Goal: Information Seeking & Learning: Learn about a topic

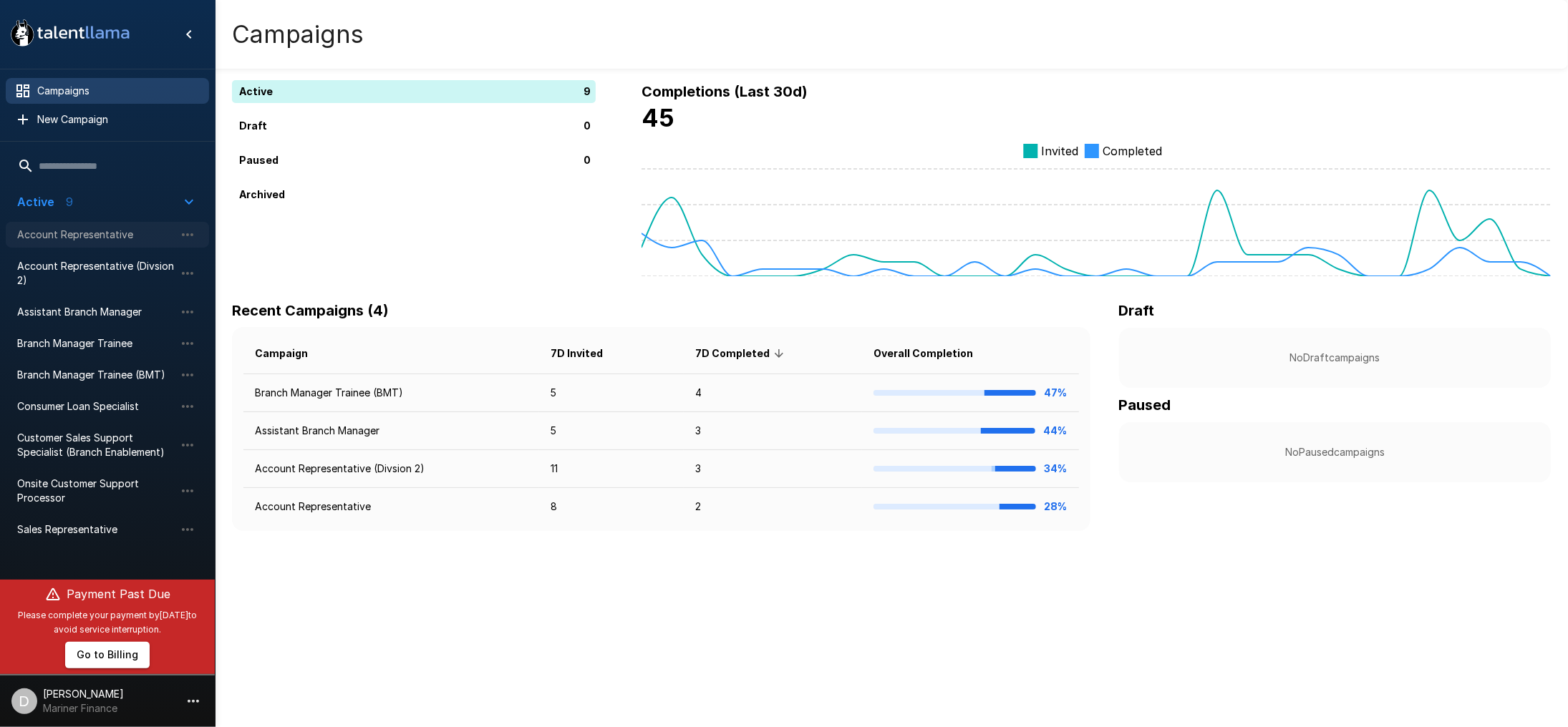
click at [86, 235] on span "Account Representative" at bounding box center [96, 234] width 158 height 15
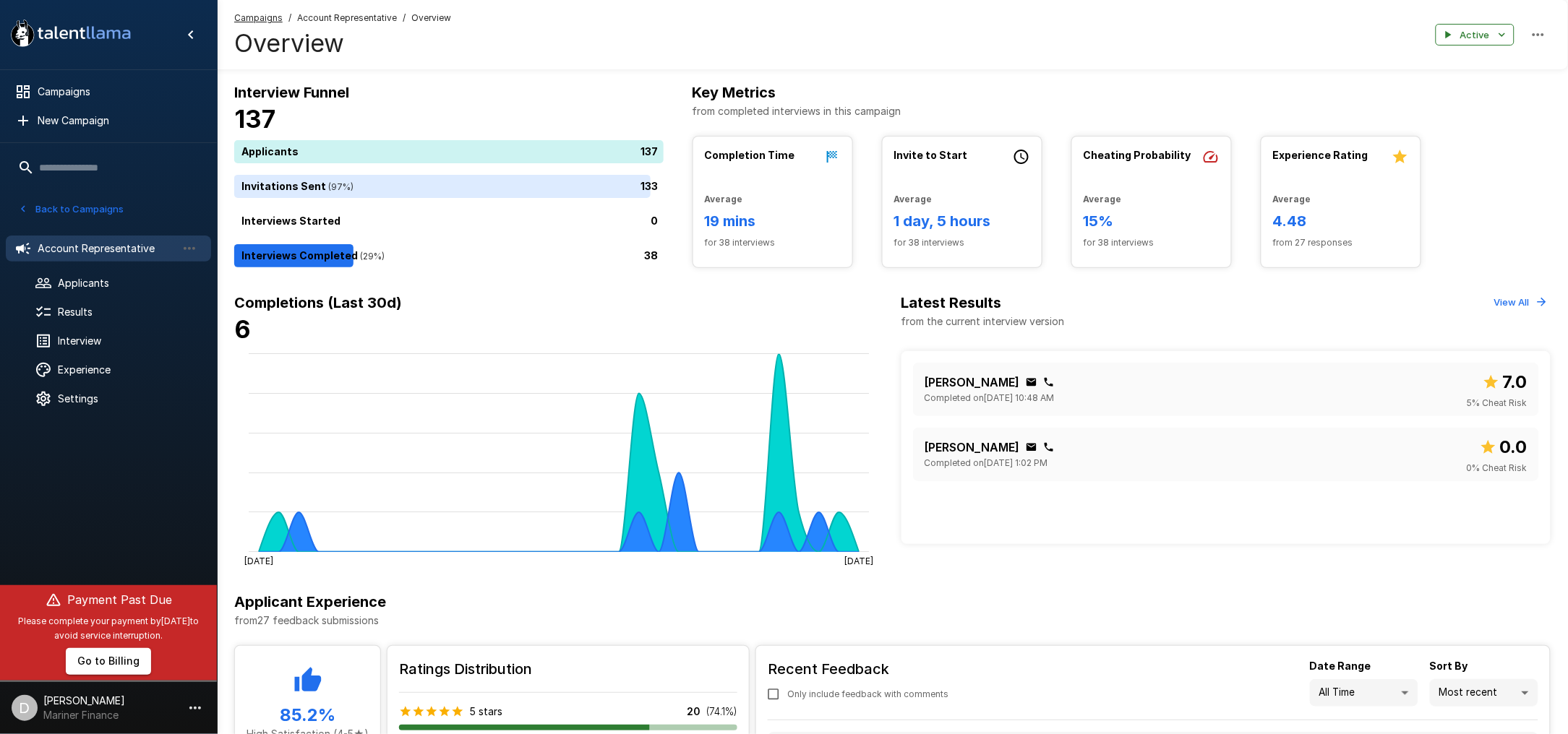
click at [90, 211] on button "Back to Campaigns" at bounding box center [71, 209] width 113 height 23
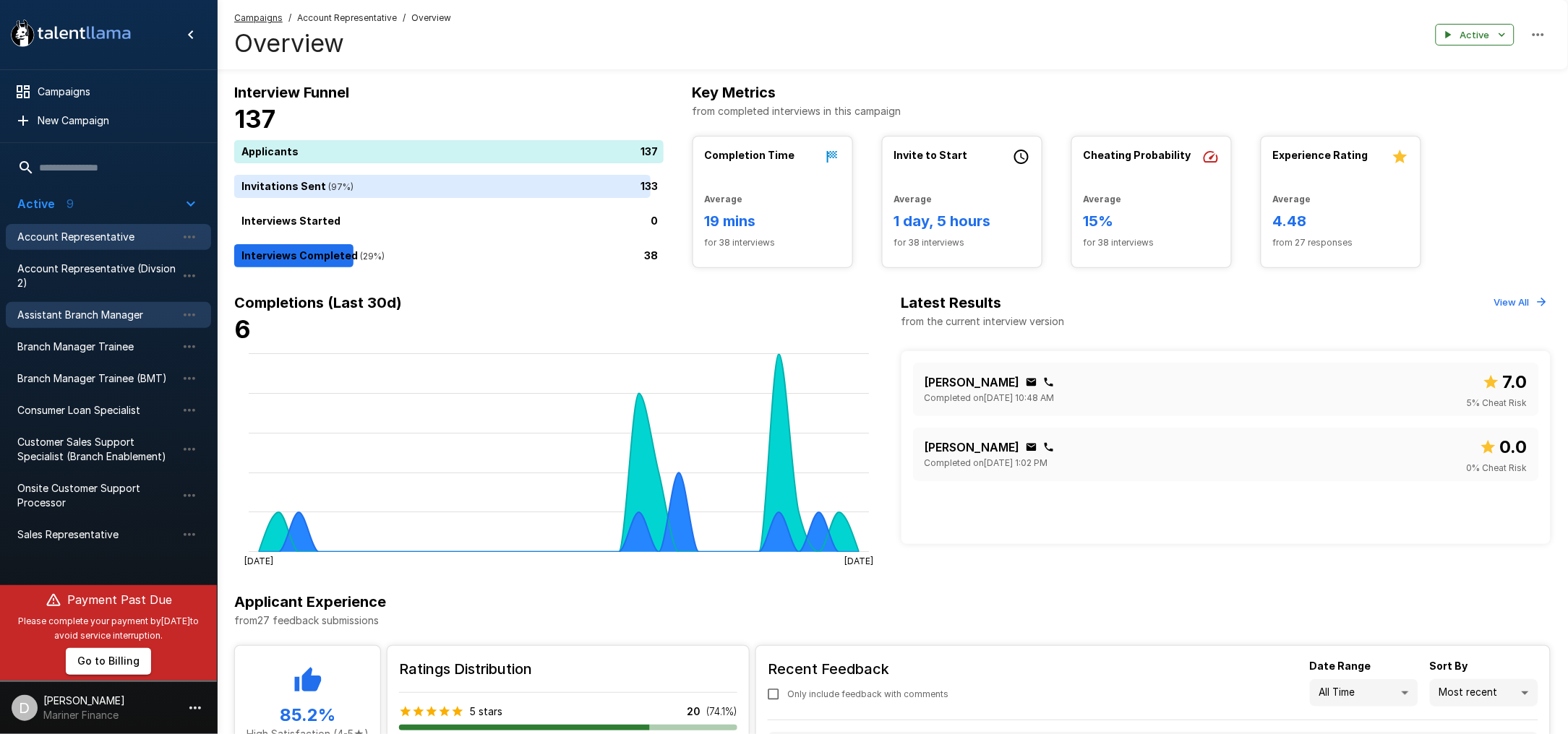
click at [114, 314] on span "Assistant Branch Manager" at bounding box center [97, 315] width 159 height 15
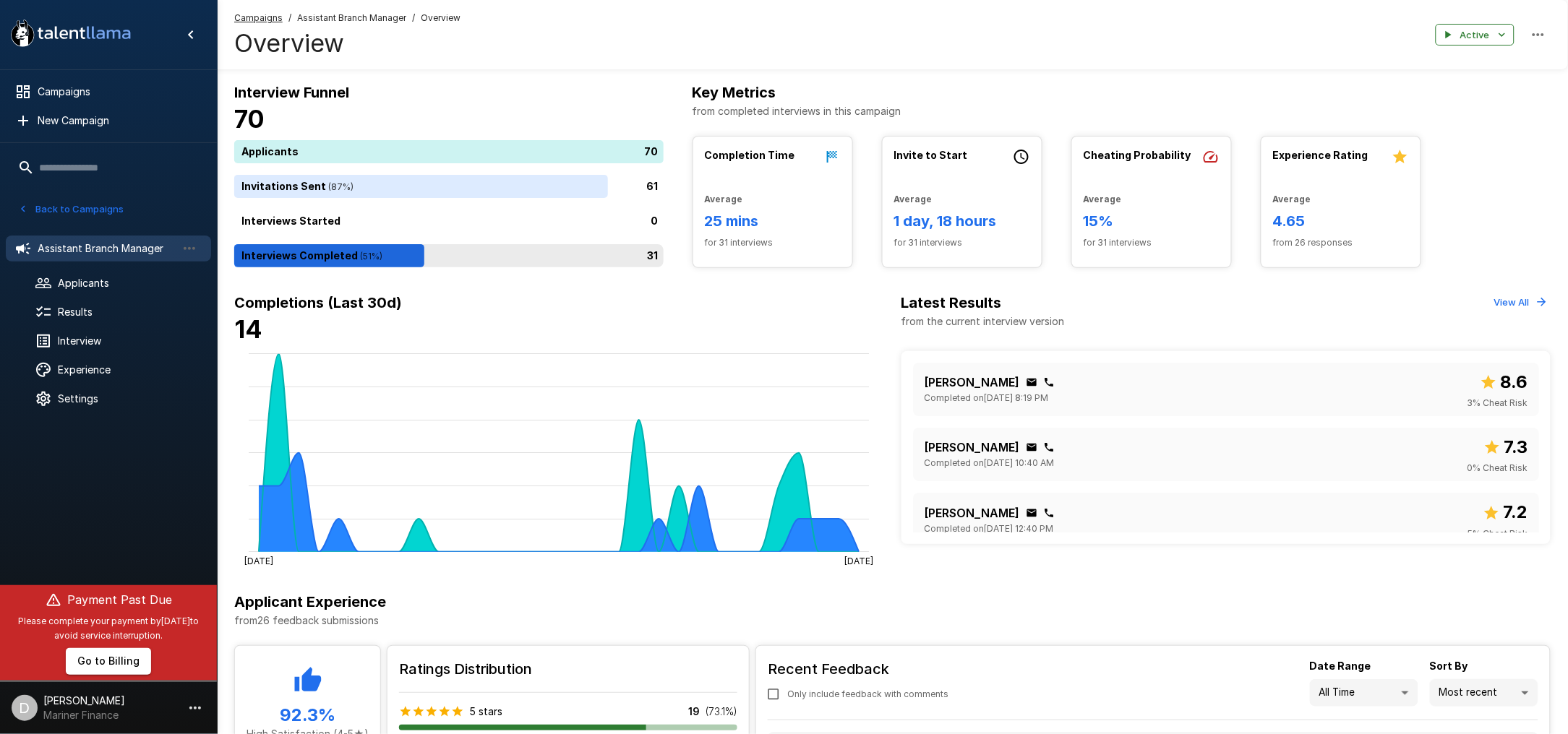
click at [546, 254] on div "31" at bounding box center [451, 256] width 435 height 23
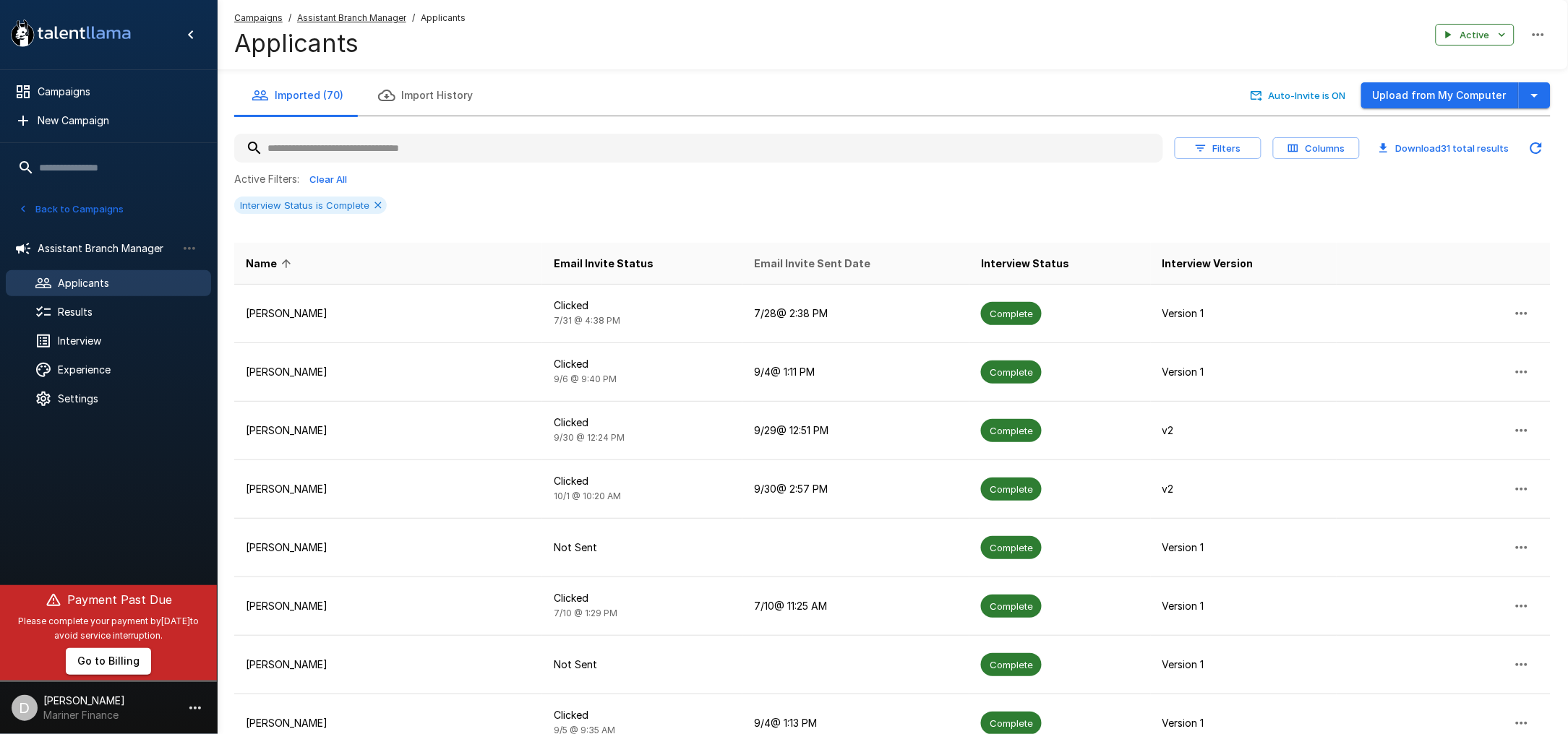
click at [770, 263] on span "Email Invite Sent Date" at bounding box center [812, 264] width 117 height 18
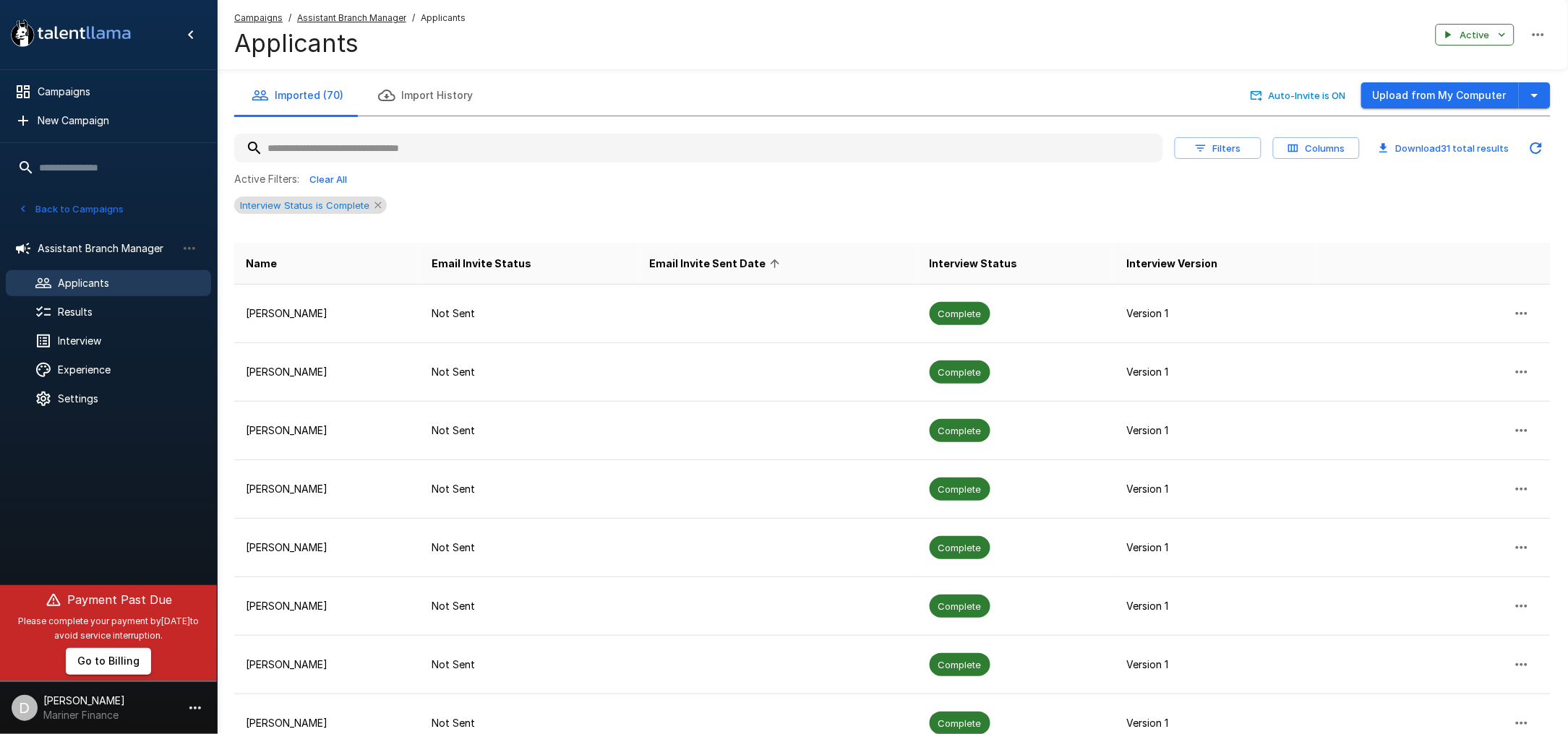
click at [379, 206] on icon at bounding box center [378, 205] width 11 height 11
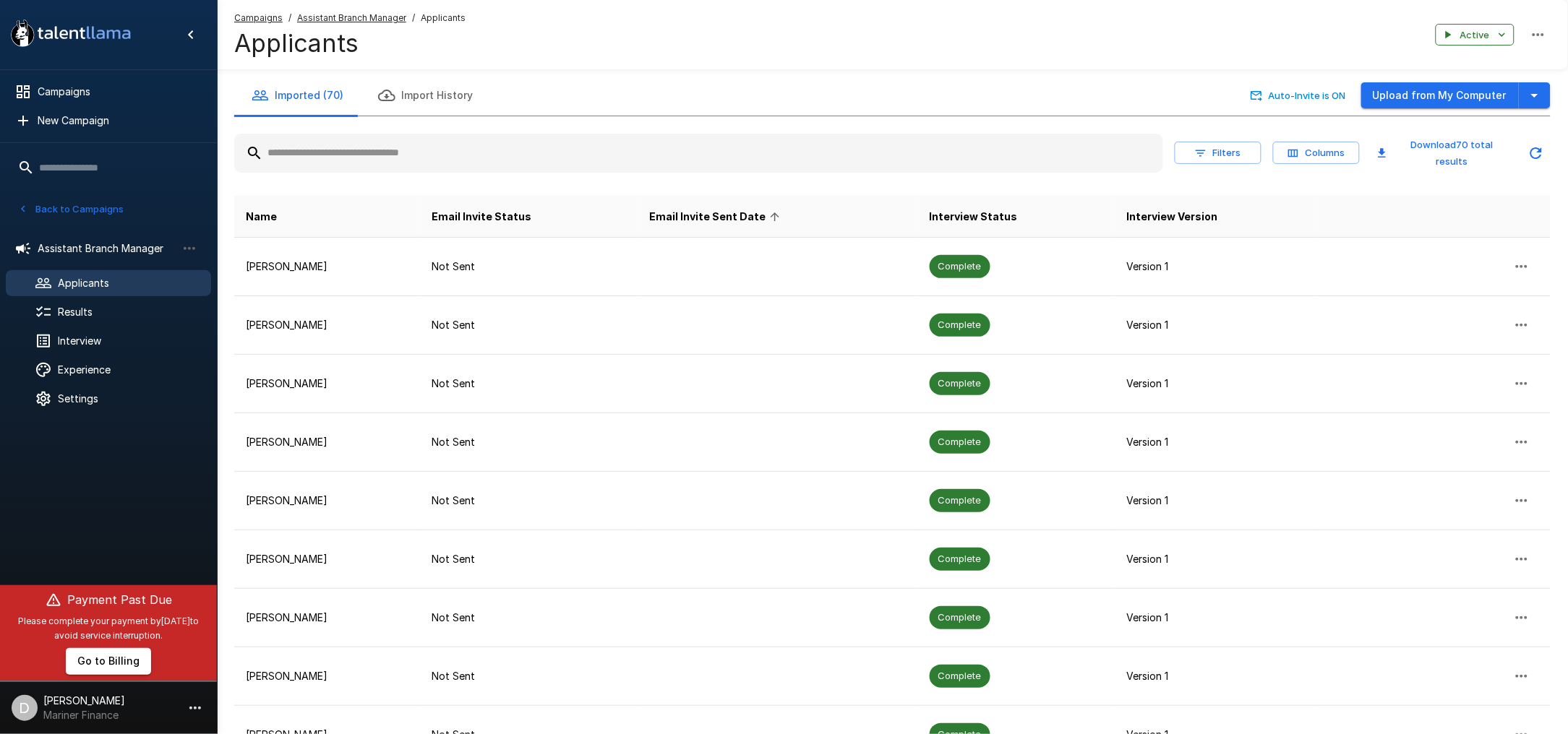
click at [721, 211] on span "Email Invite Sent Date" at bounding box center [717, 217] width 135 height 18
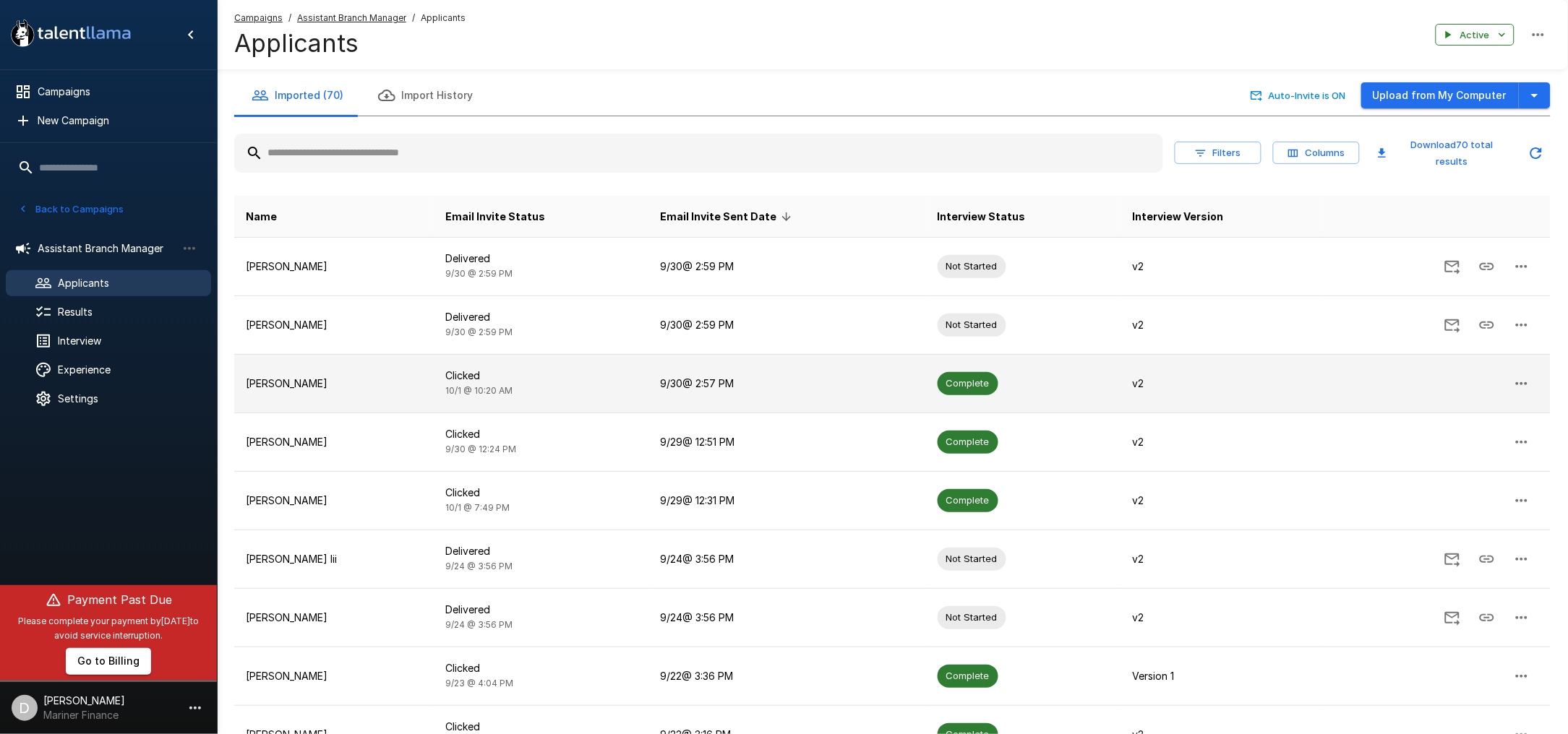
click at [335, 378] on p "[PERSON_NAME]" at bounding box center [334, 384] width 176 height 15
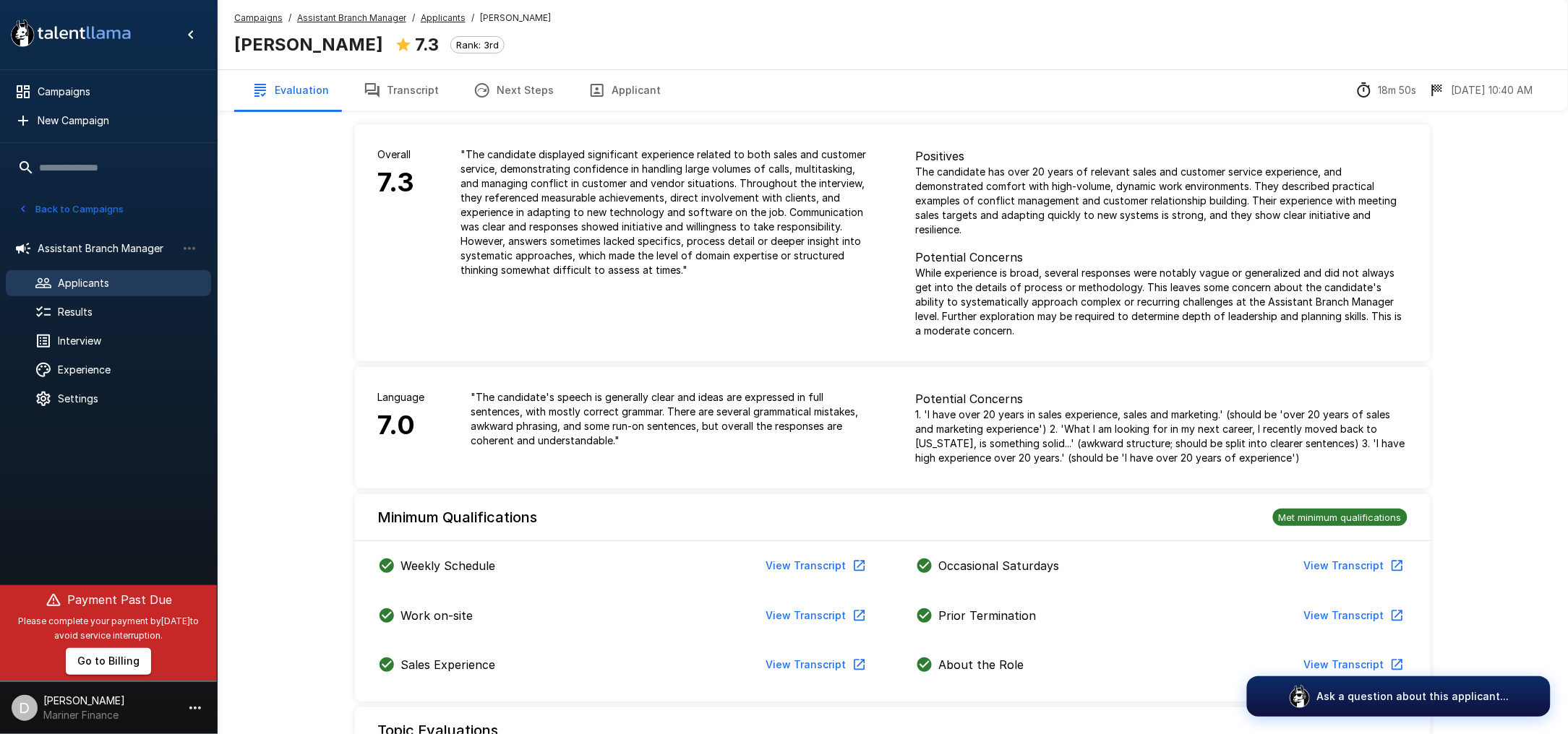
drag, startPoint x: 428, startPoint y: 311, endPoint x: 440, endPoint y: 311, distance: 12.0
drag, startPoint x: 440, startPoint y: 311, endPoint x: 388, endPoint y: 90, distance: 227.0
click at [388, 90] on button "Transcript" at bounding box center [400, 90] width 109 height 40
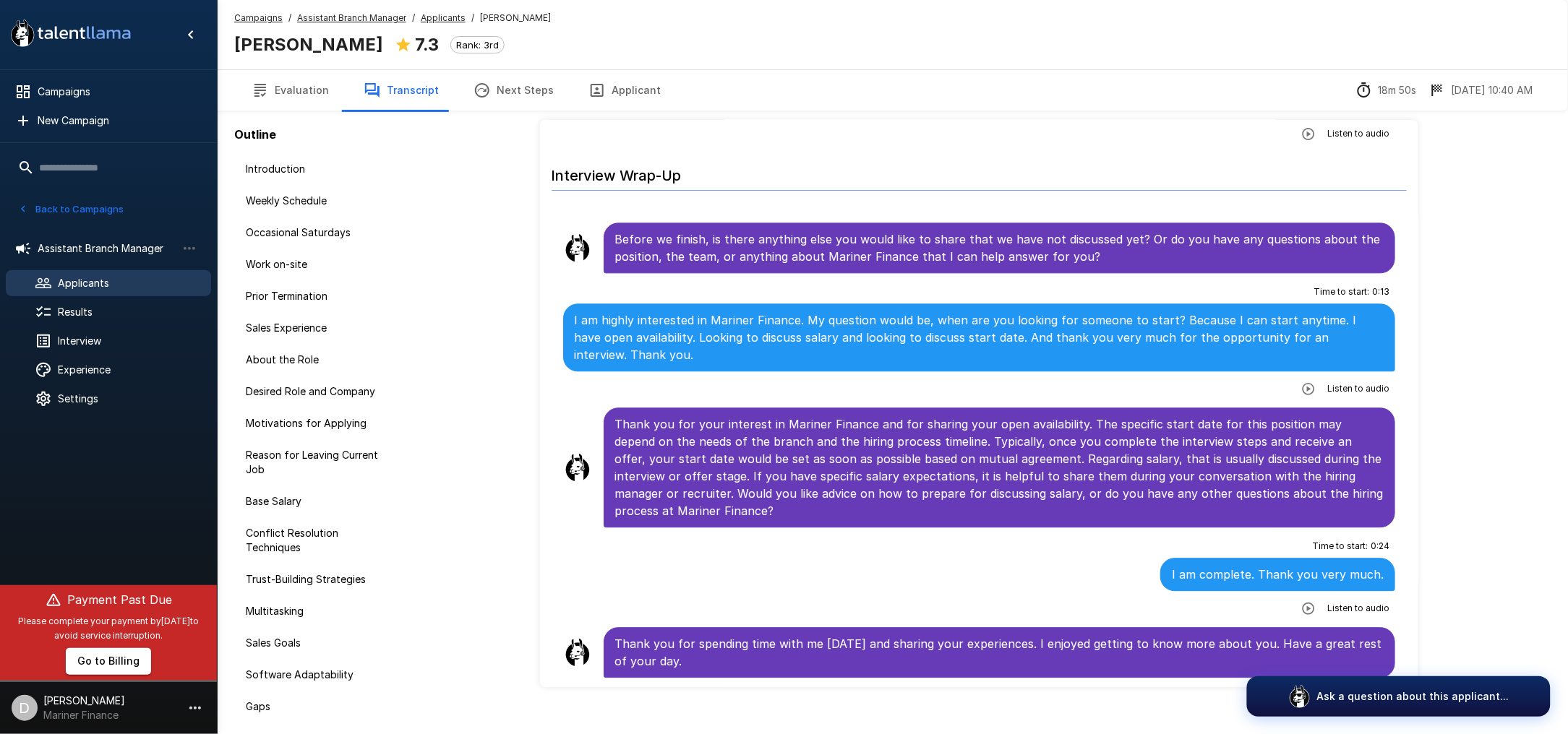
scroll to position [60, 0]
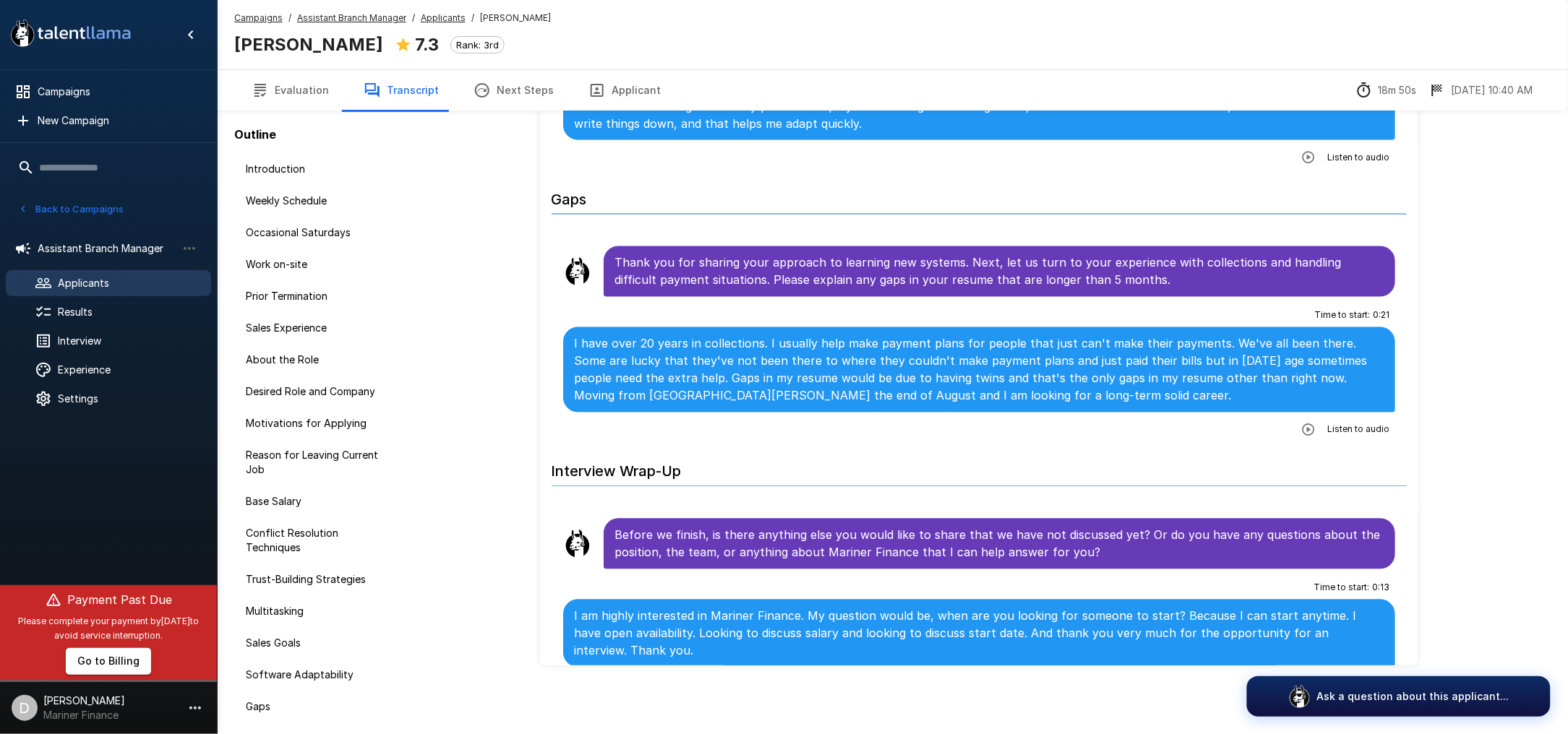
scroll to position [4863, 0]
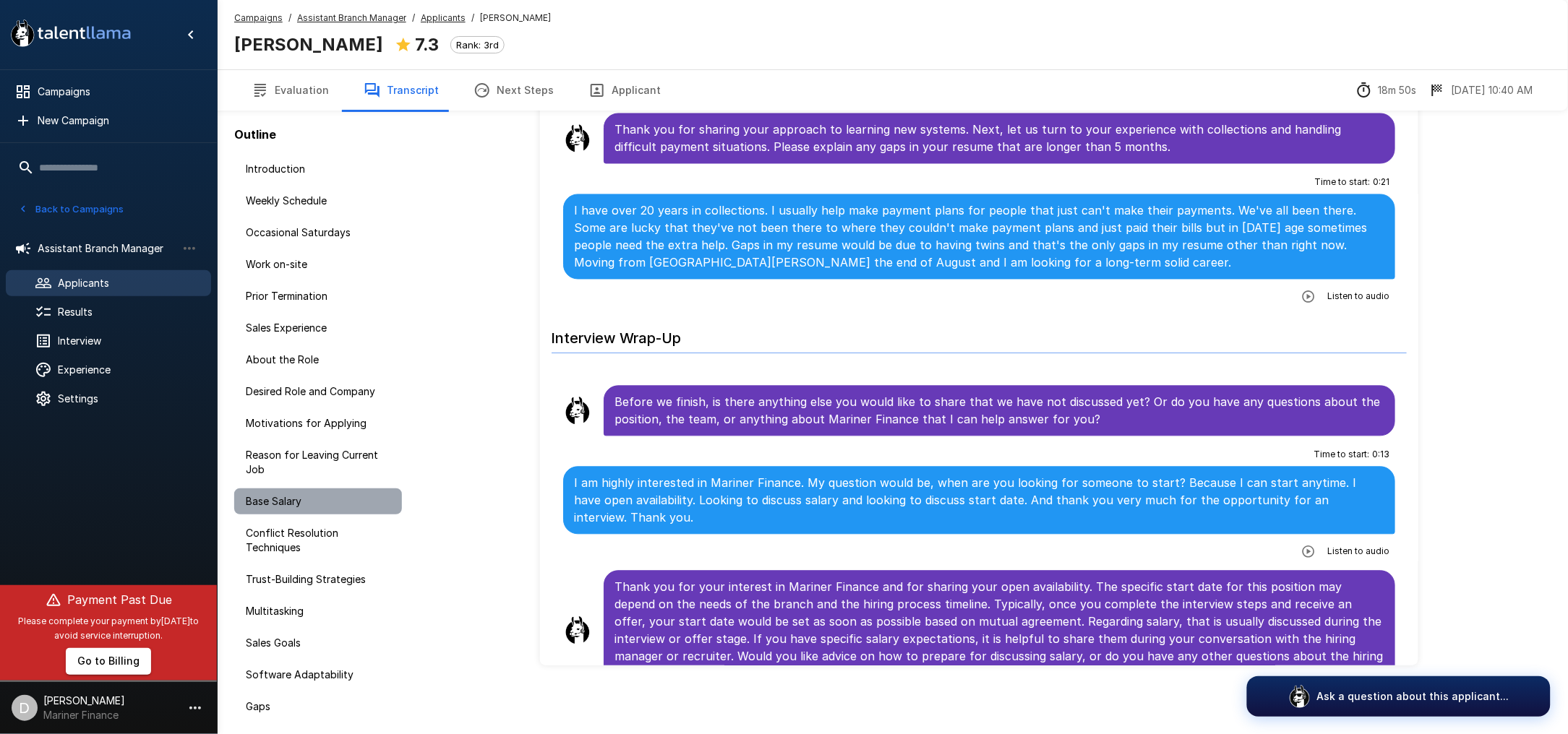
click at [275, 503] on span "Base Salary" at bounding box center [318, 501] width 145 height 15
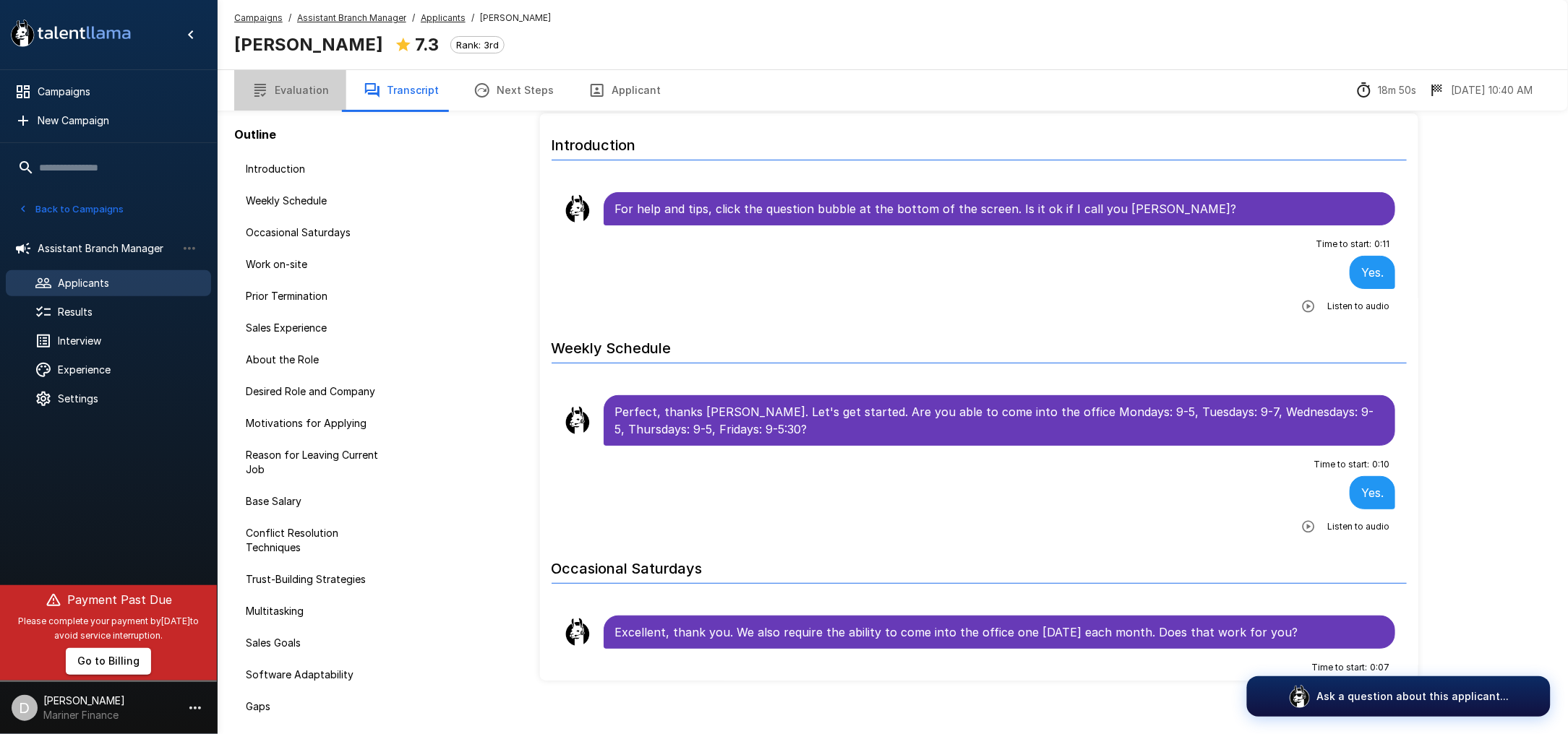
click at [304, 89] on button "Evaluation" at bounding box center [290, 90] width 112 height 40
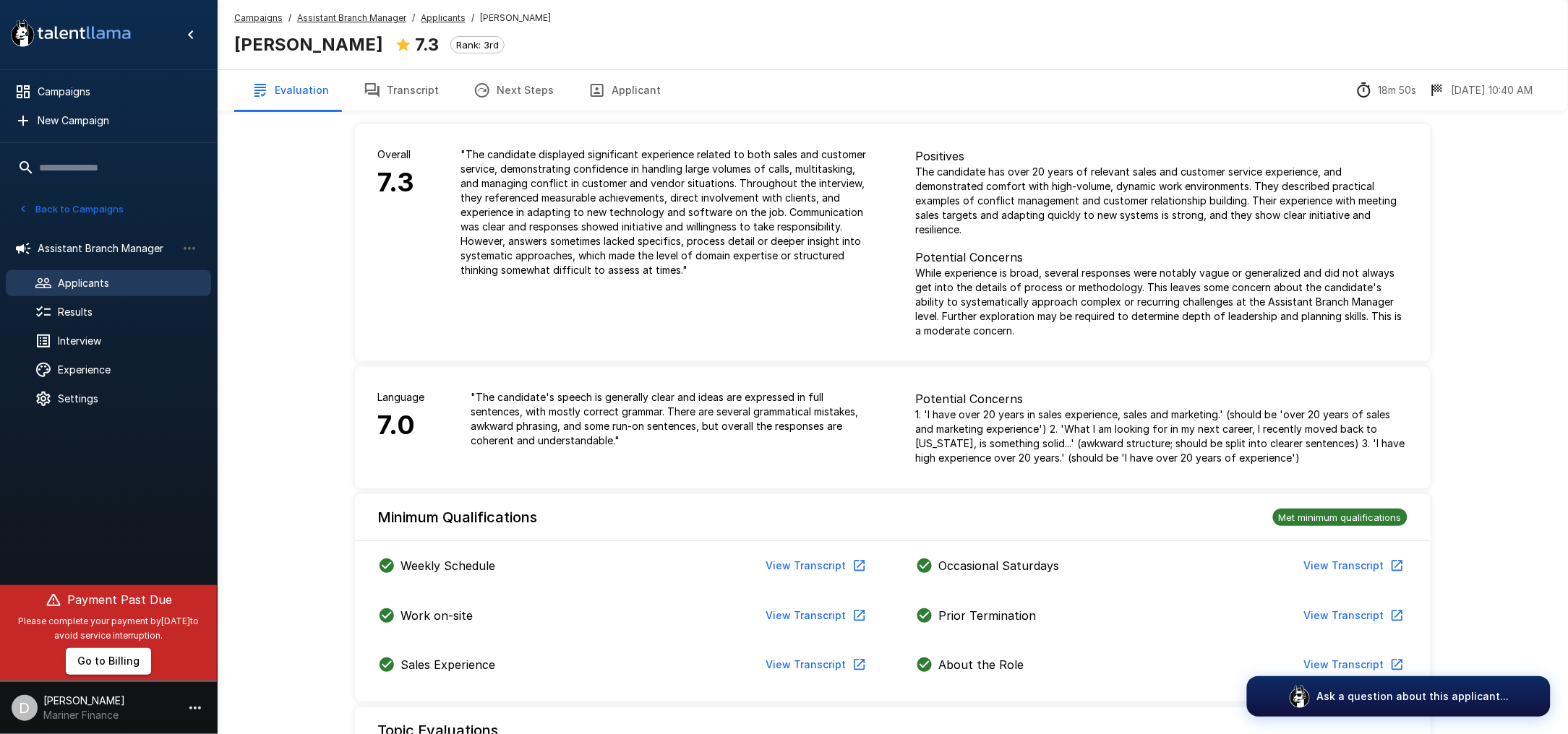
drag, startPoint x: 788, startPoint y: 327, endPoint x: 610, endPoint y: 325, distance: 178.0
click at [610, 325] on div "Overall 7.3 " The candidate displayed significant experience related to both sa…" at bounding box center [624, 243] width 538 height 237
click at [630, 95] on button "Applicant" at bounding box center [625, 90] width 107 height 40
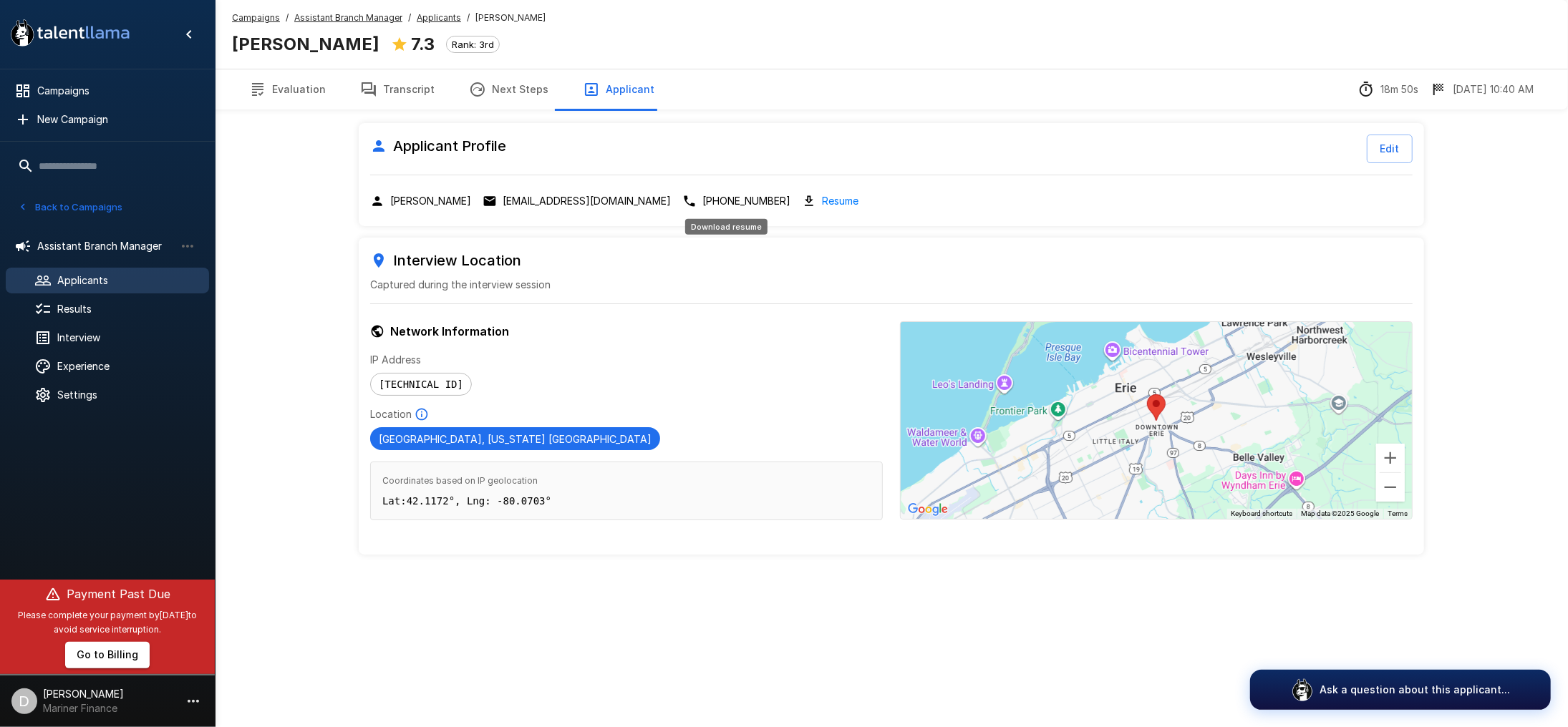
click at [822, 194] on link "Resume" at bounding box center [840, 200] width 36 height 16
click at [268, 88] on button "Evaluation" at bounding box center [287, 89] width 111 height 40
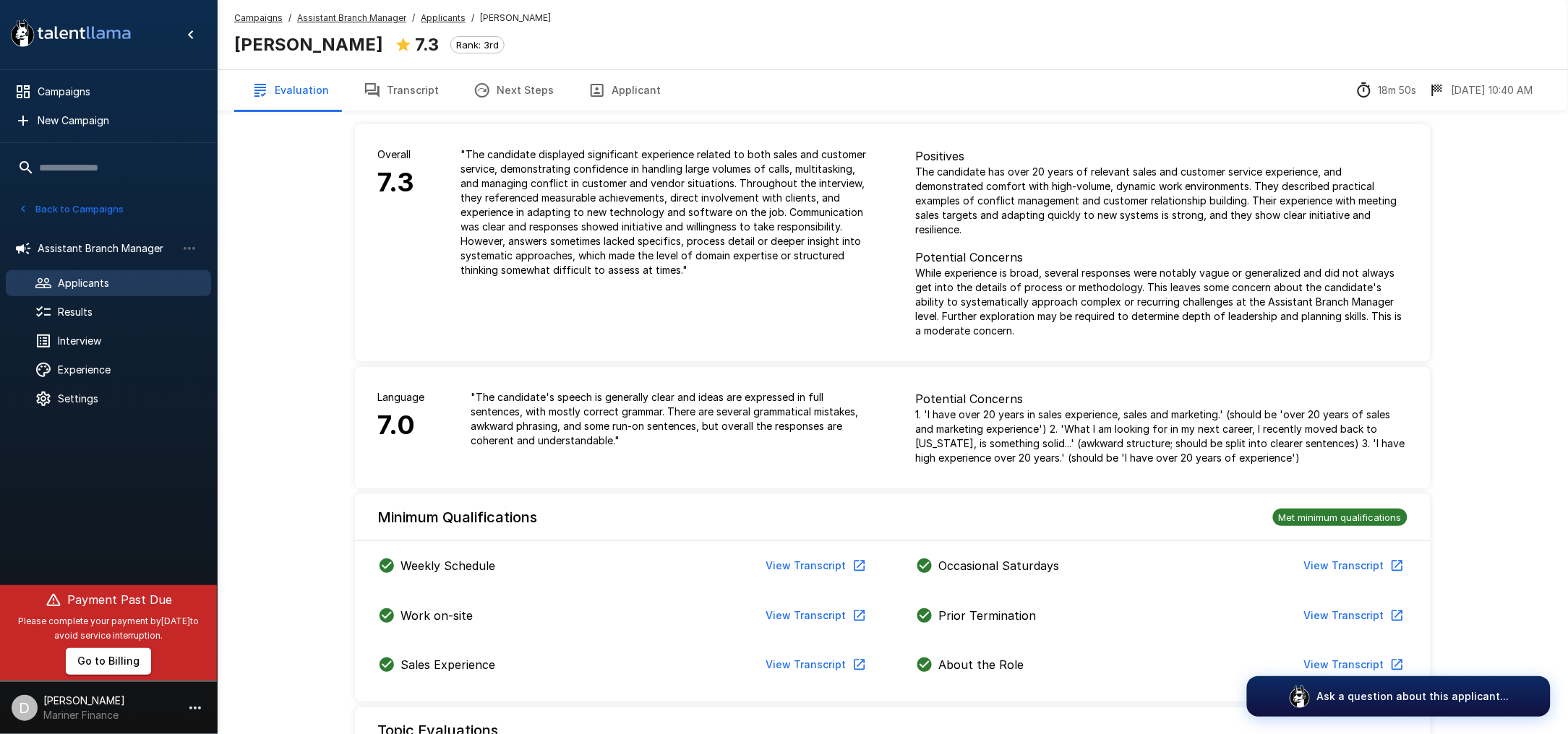
drag, startPoint x: 372, startPoint y: 88, endPoint x: 539, endPoint y: 88, distance: 167.0
click at [373, 88] on icon "button" at bounding box center [372, 90] width 18 height 18
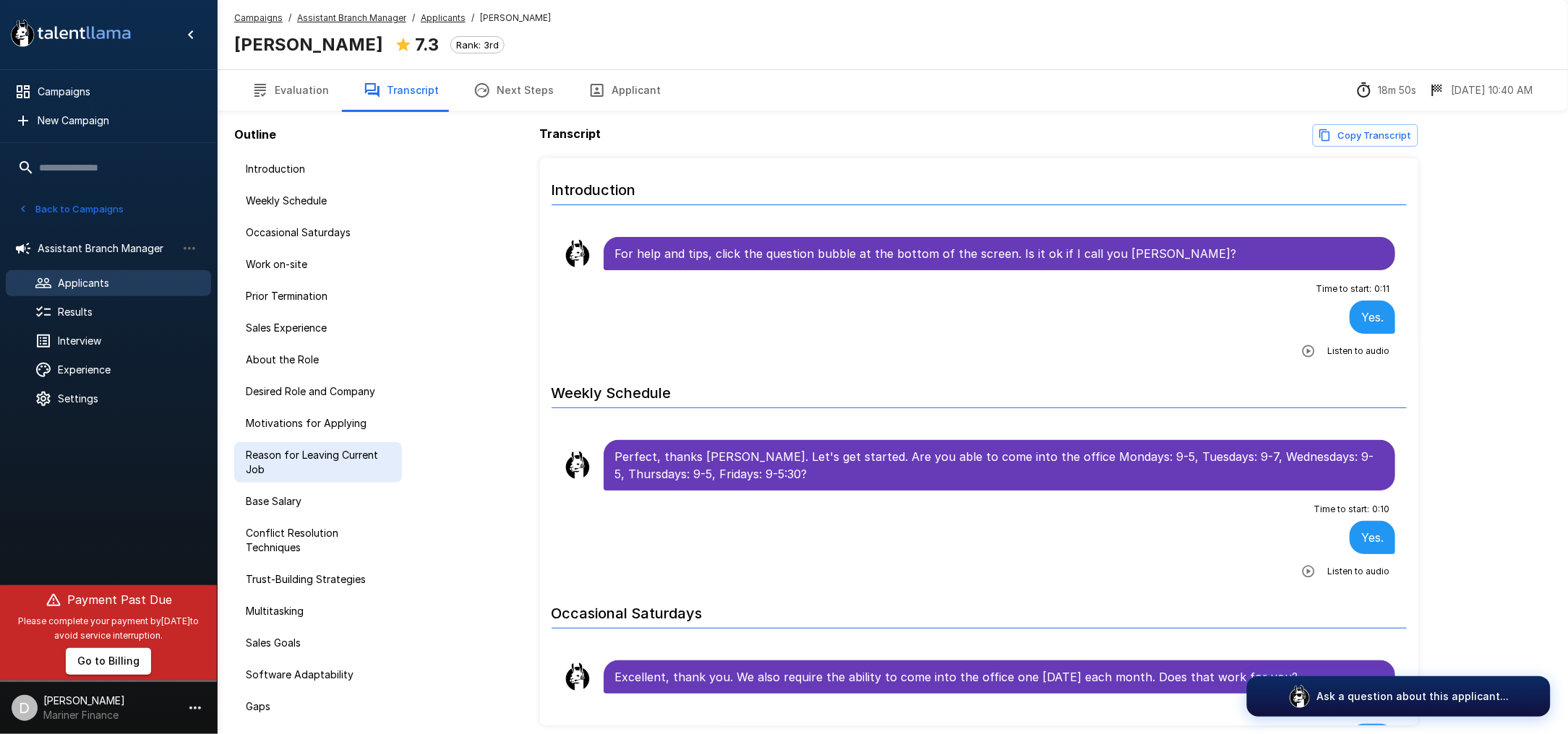
click at [268, 456] on span "Reason for Leaving Current Job" at bounding box center [318, 462] width 145 height 29
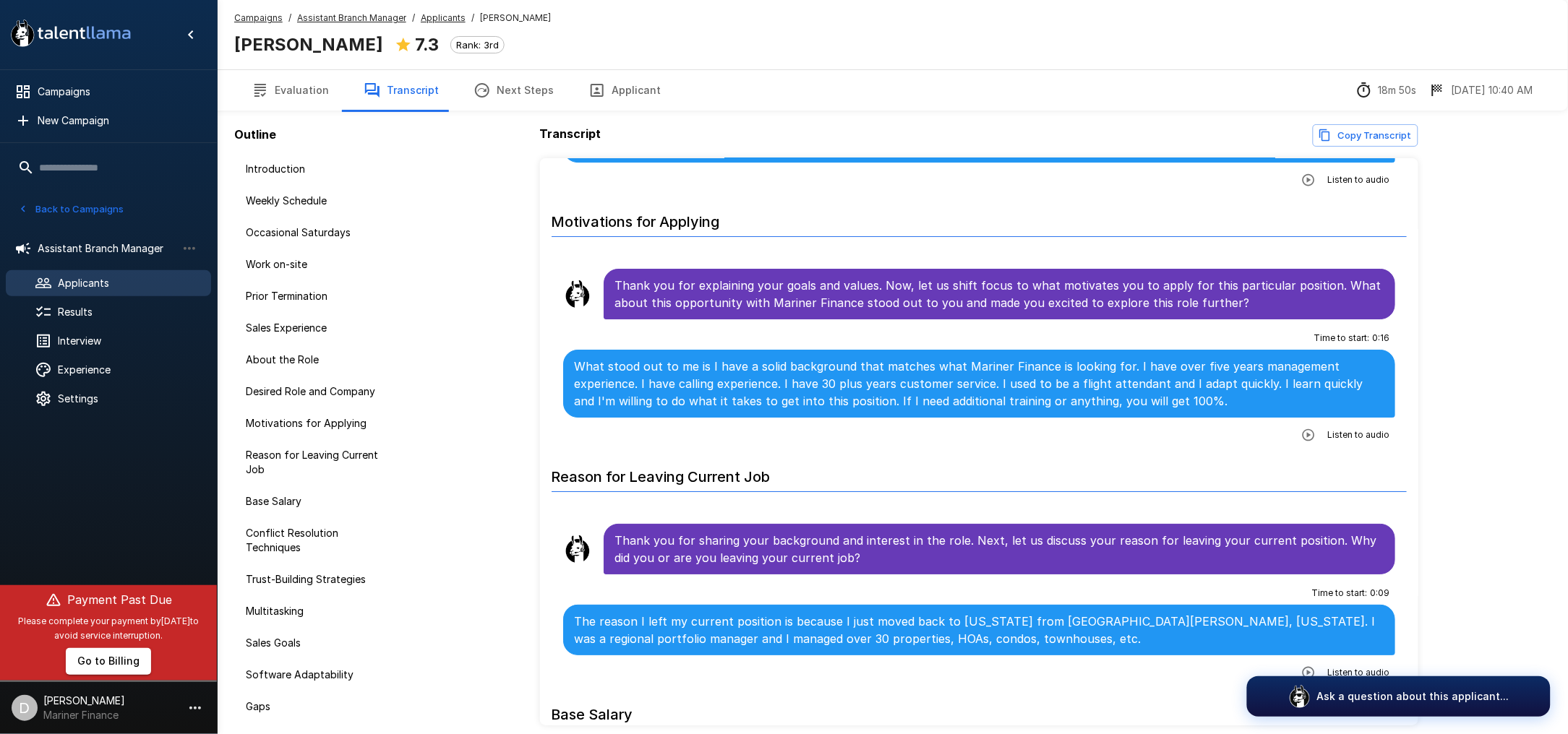
scroll to position [1669, 0]
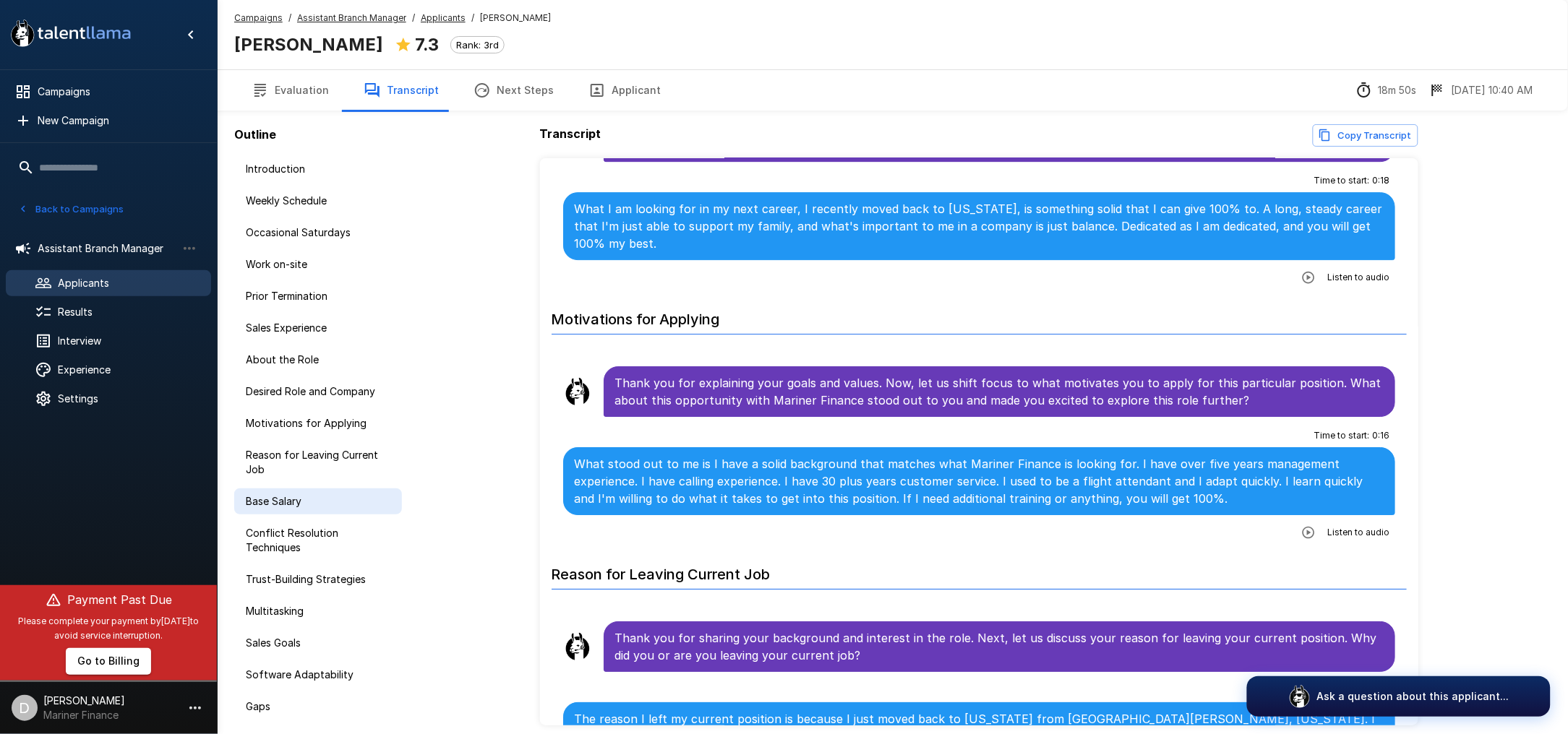
click at [272, 502] on span "Base Salary" at bounding box center [318, 501] width 145 height 15
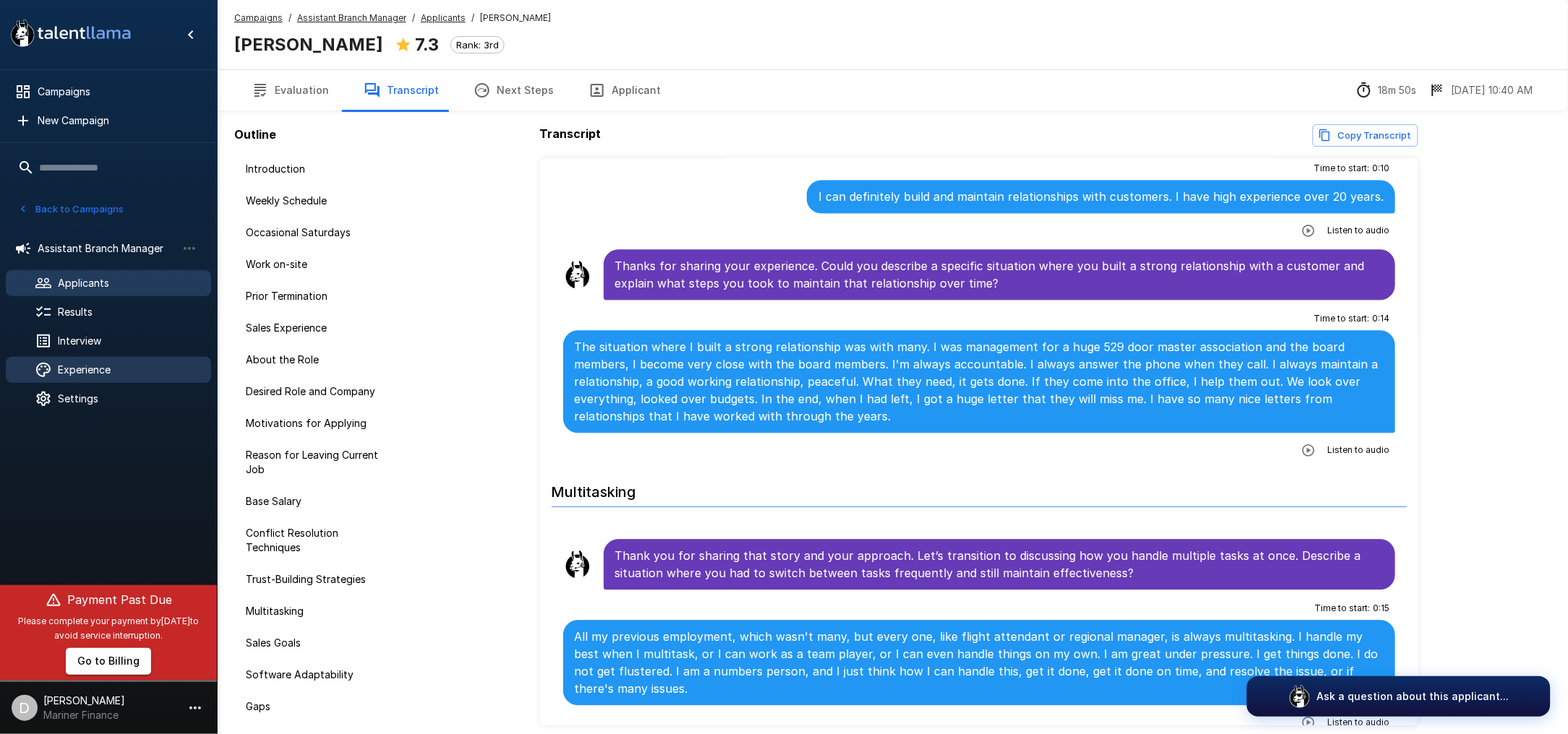
scroll to position [3160, 0]
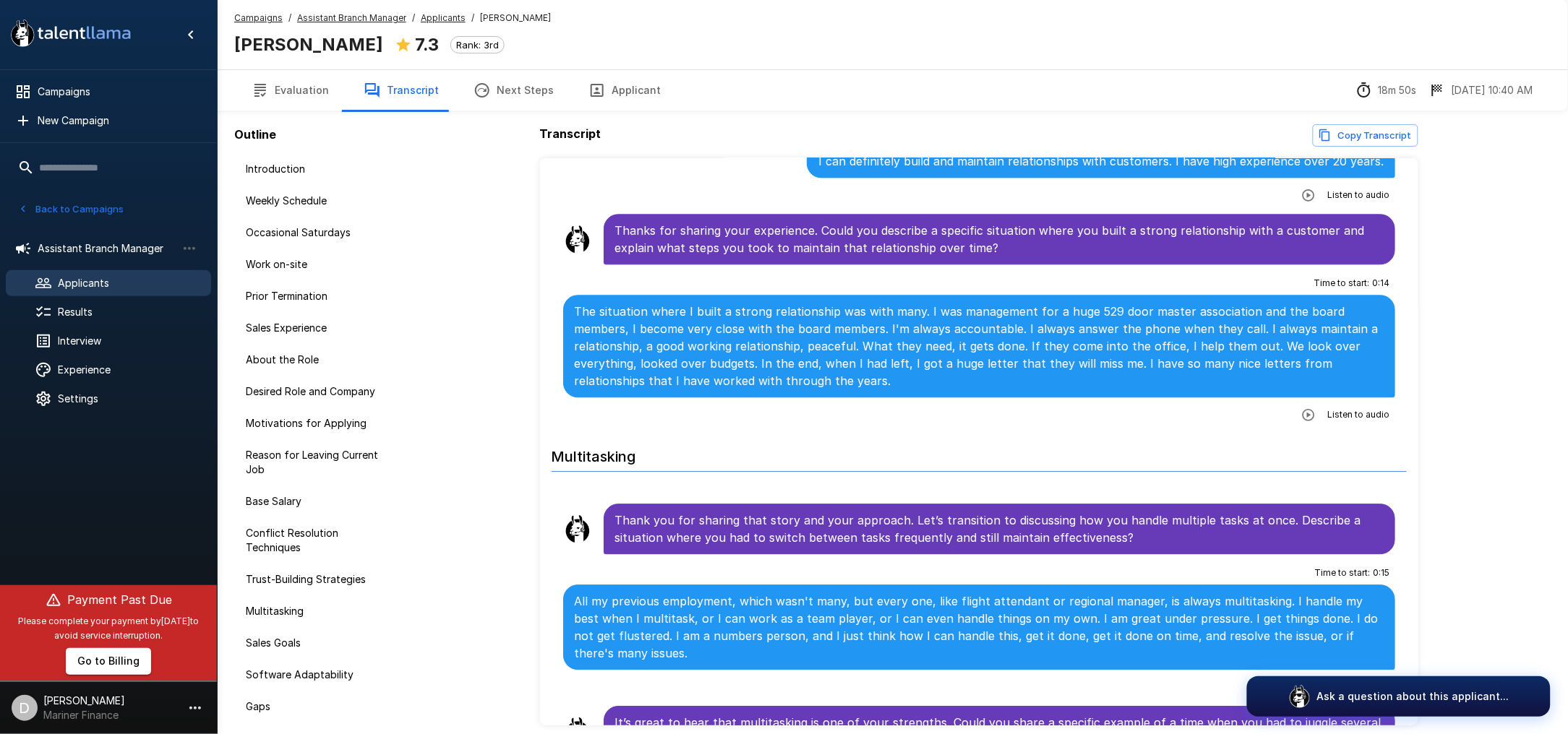
click at [680, 480] on div "Multitasking" at bounding box center [979, 457] width 856 height 47
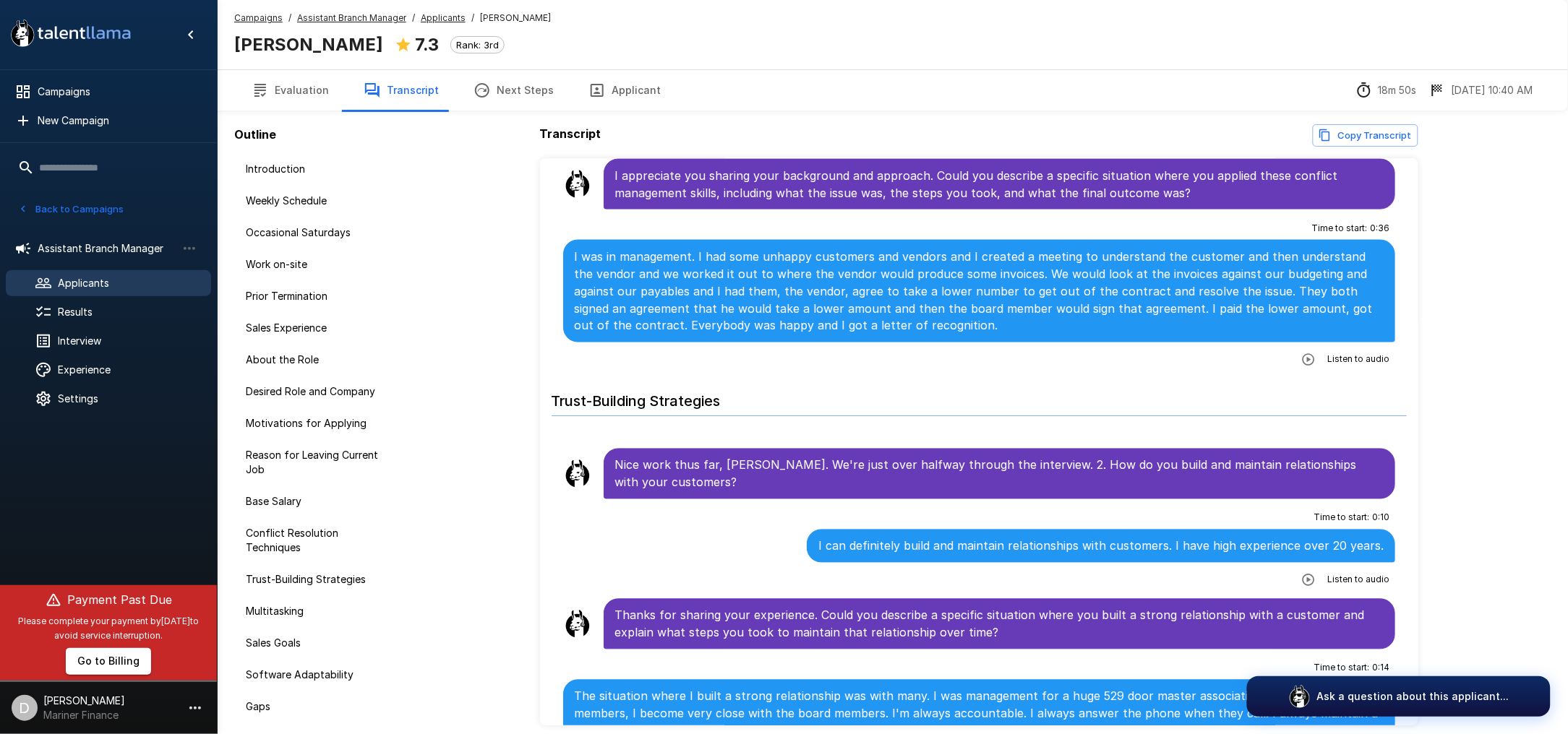
scroll to position [2486, 0]
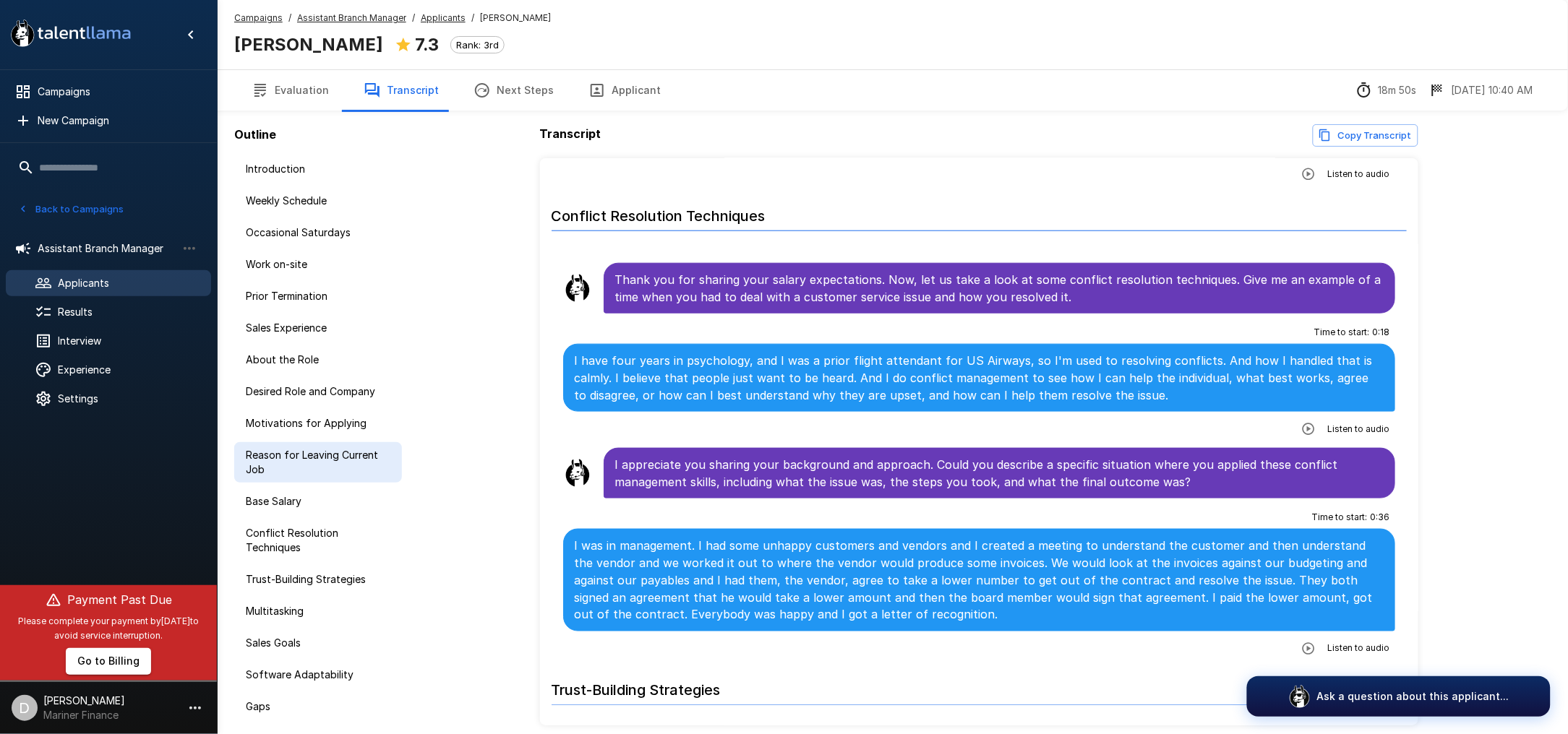
click at [279, 458] on span "Reason for Leaving Current Job" at bounding box center [318, 462] width 145 height 29
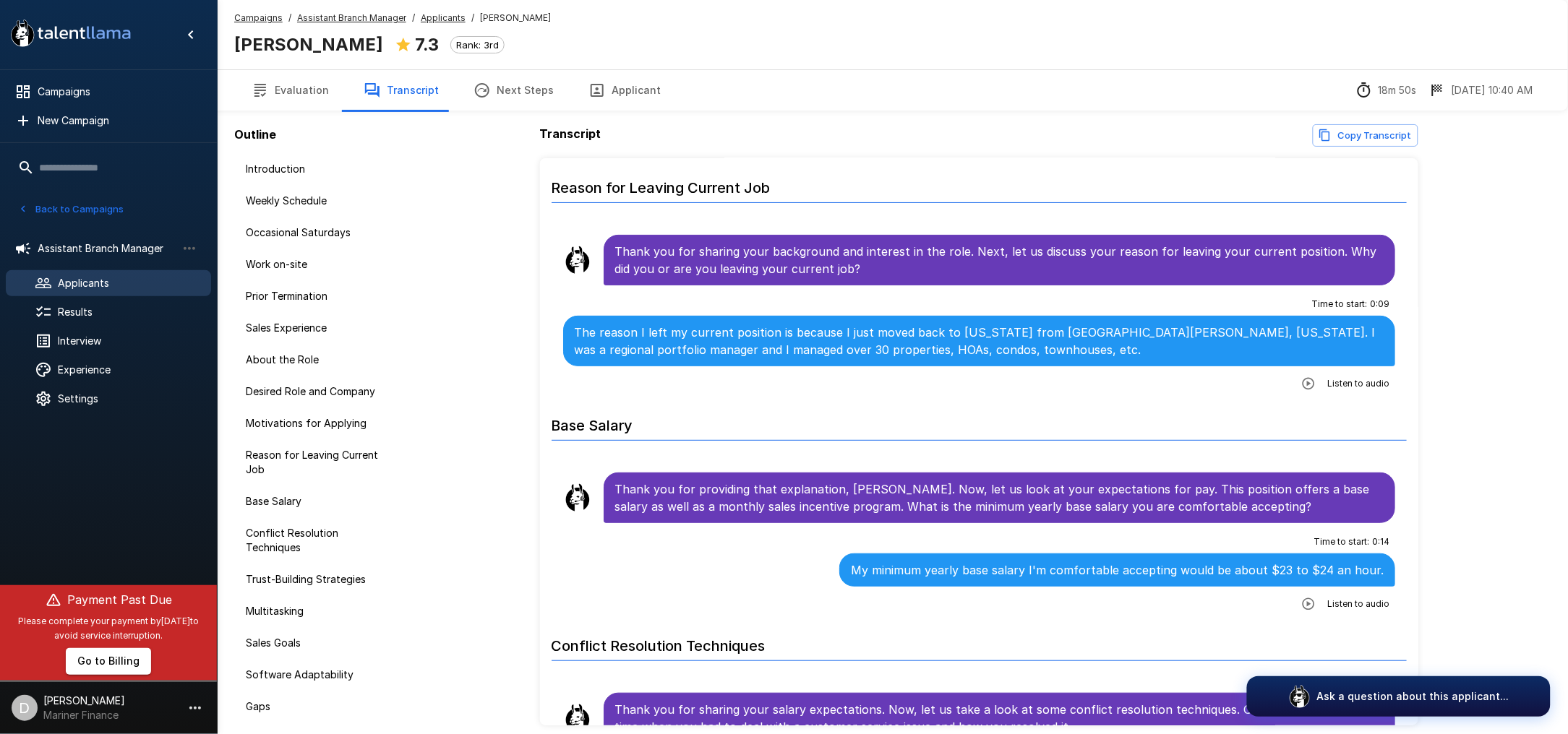
scroll to position [2055, 0]
click at [914, 399] on li "Time to start : 0 : 09 The reason I left my current position is because I just …" at bounding box center [979, 344] width 856 height 111
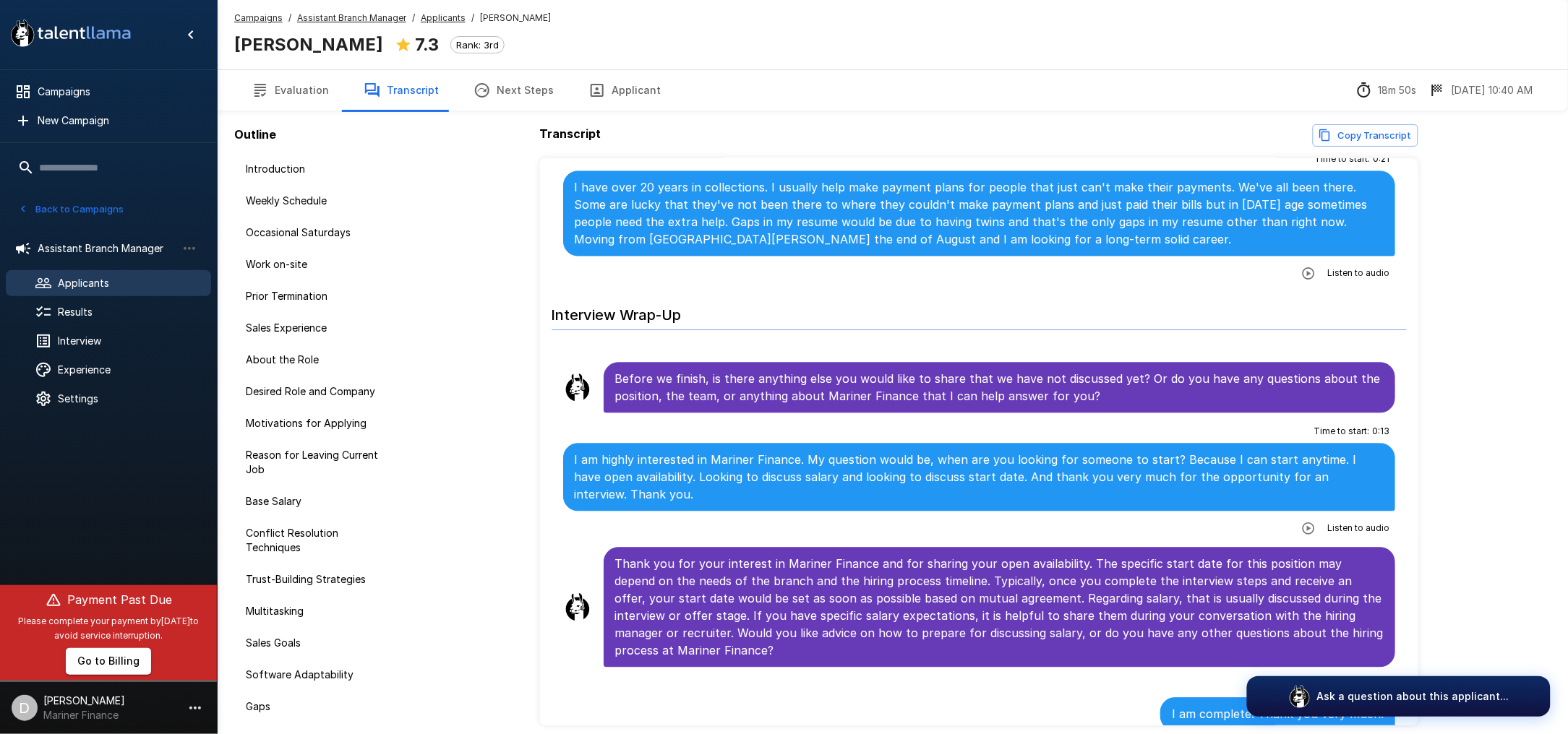
scroll to position [5056, 0]
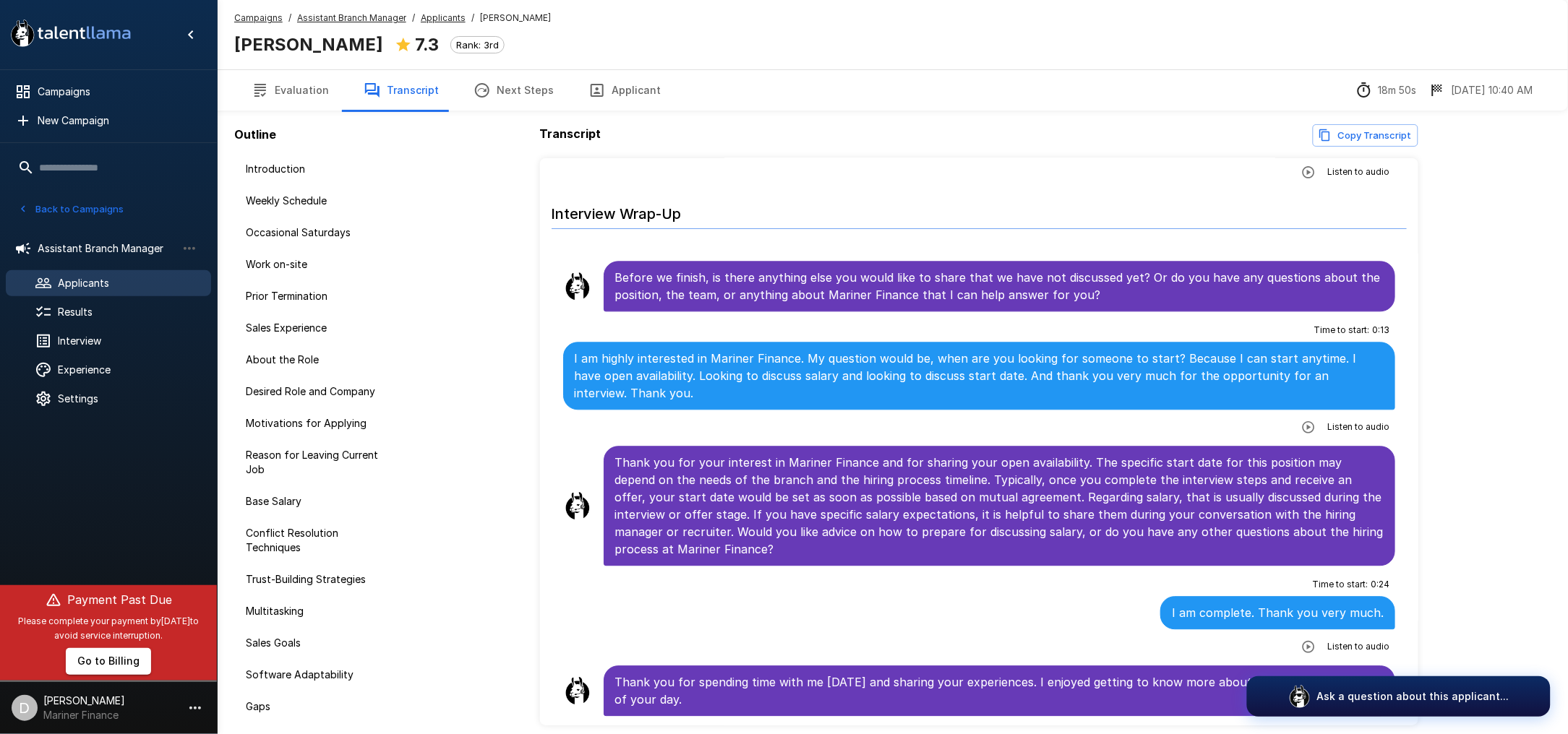
click at [58, 215] on button "Back to Campaigns" at bounding box center [71, 209] width 113 height 23
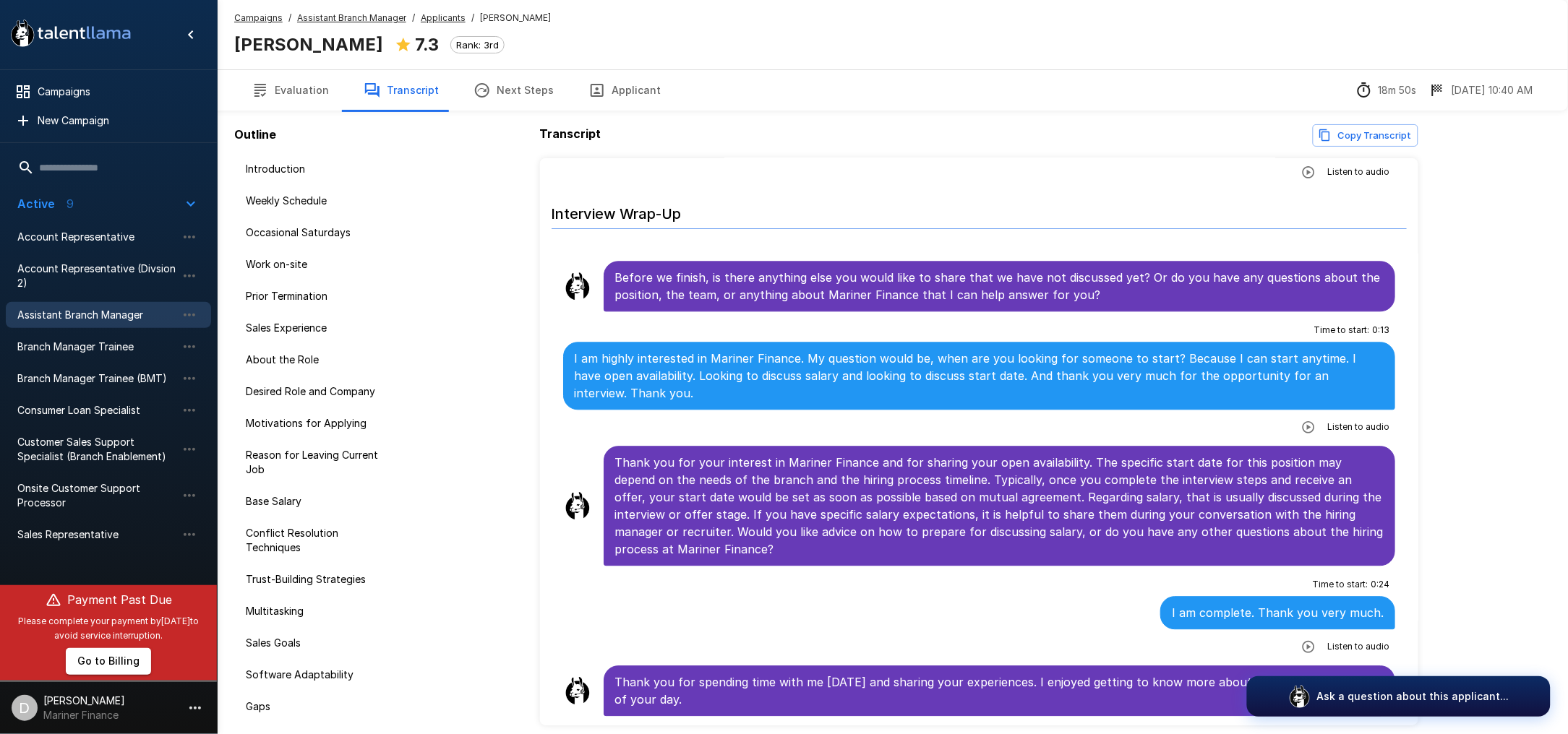
click at [71, 319] on span "Assistant Branch Manager" at bounding box center [97, 315] width 159 height 15
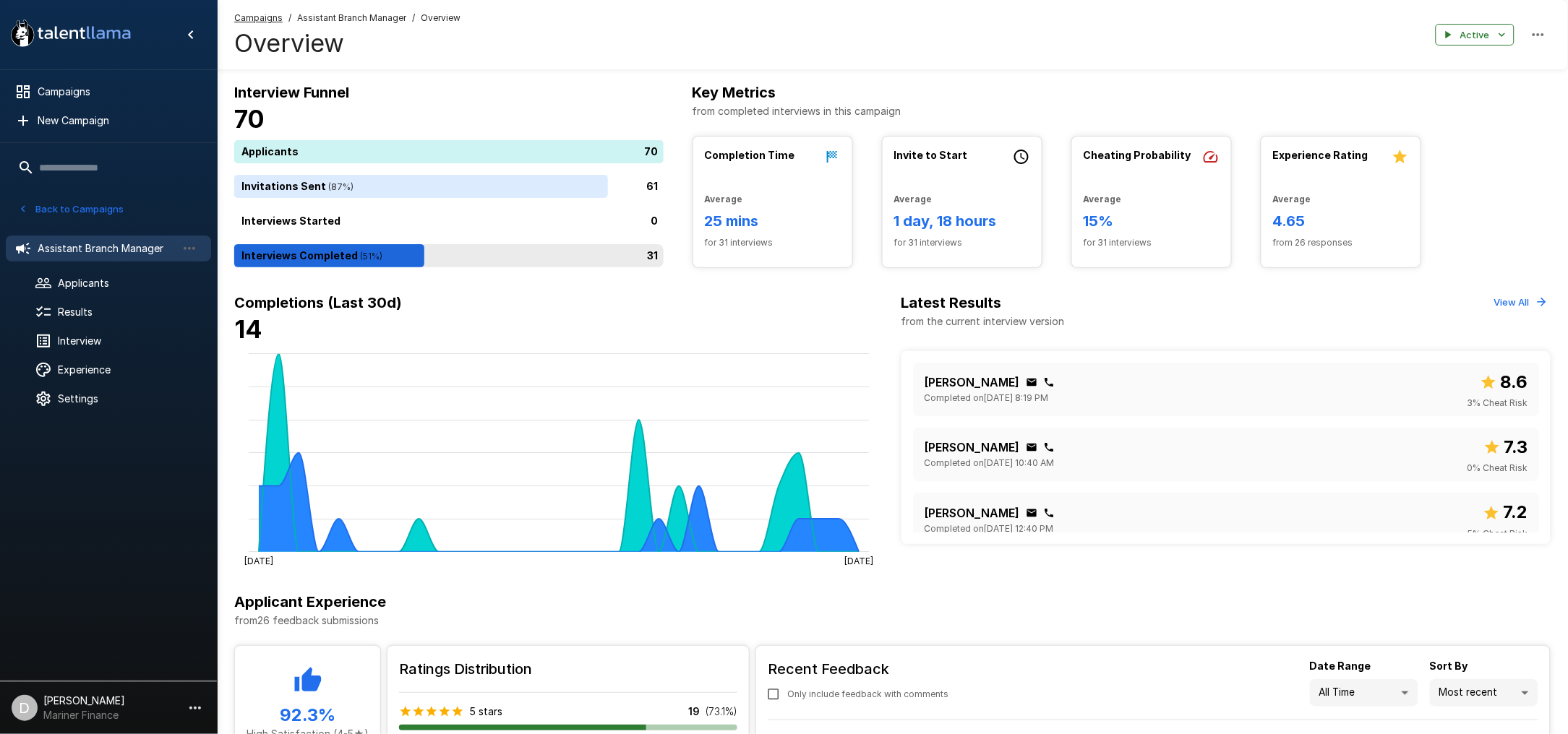
click at [343, 258] on div "31" at bounding box center [451, 256] width 435 height 23
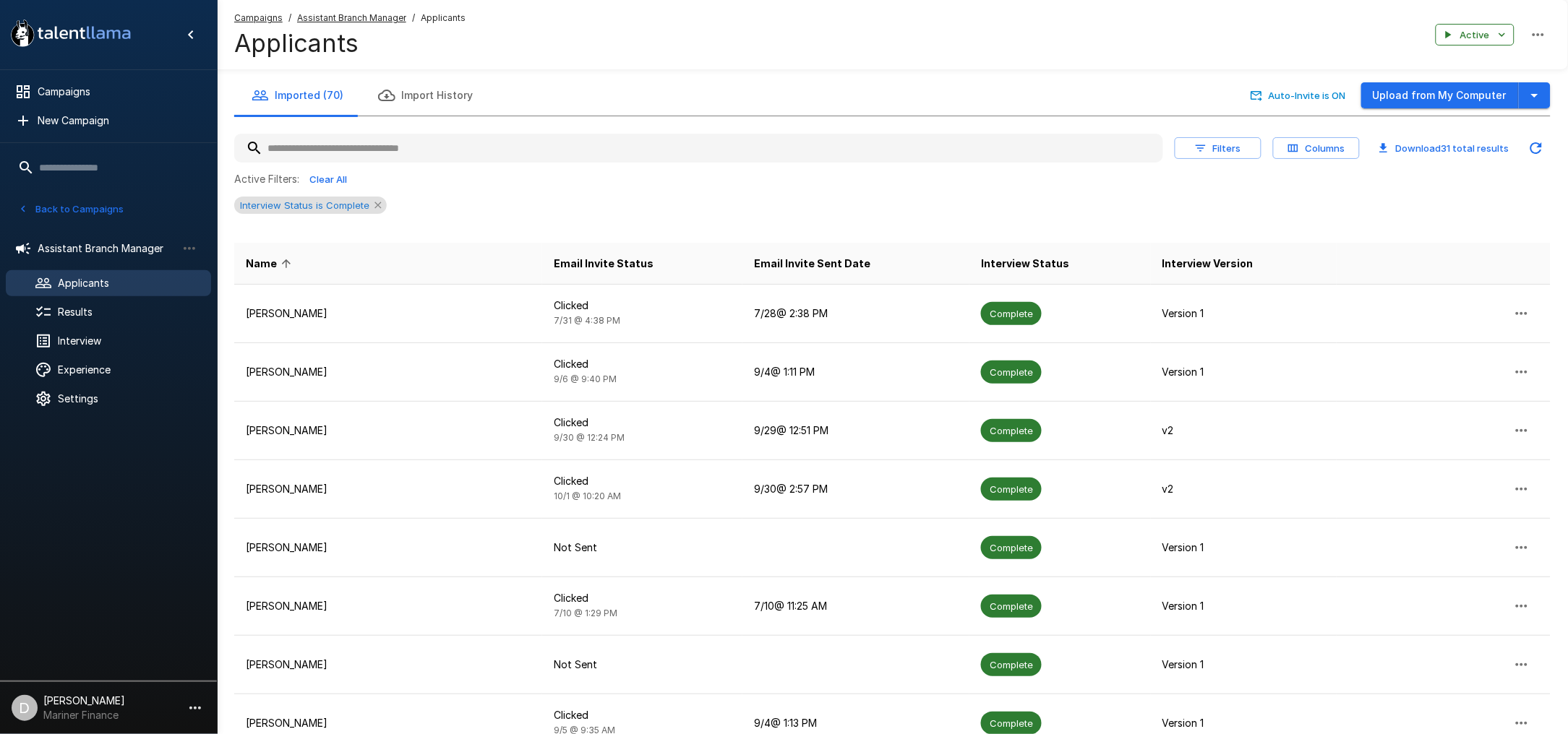
click at [374, 205] on icon at bounding box center [377, 204] width 6 height 6
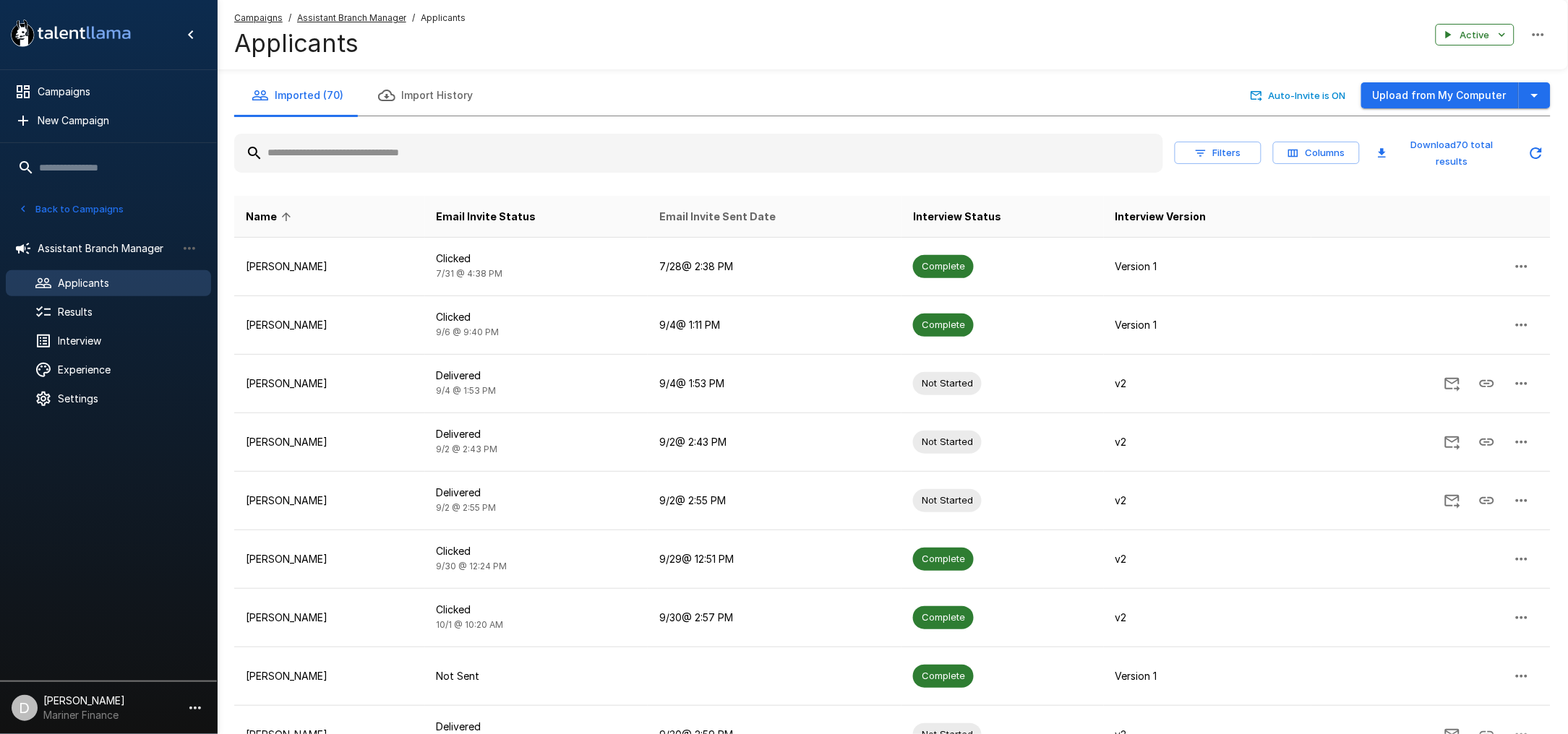
click at [733, 208] on span "Email Invite Sent Date" at bounding box center [717, 217] width 117 height 18
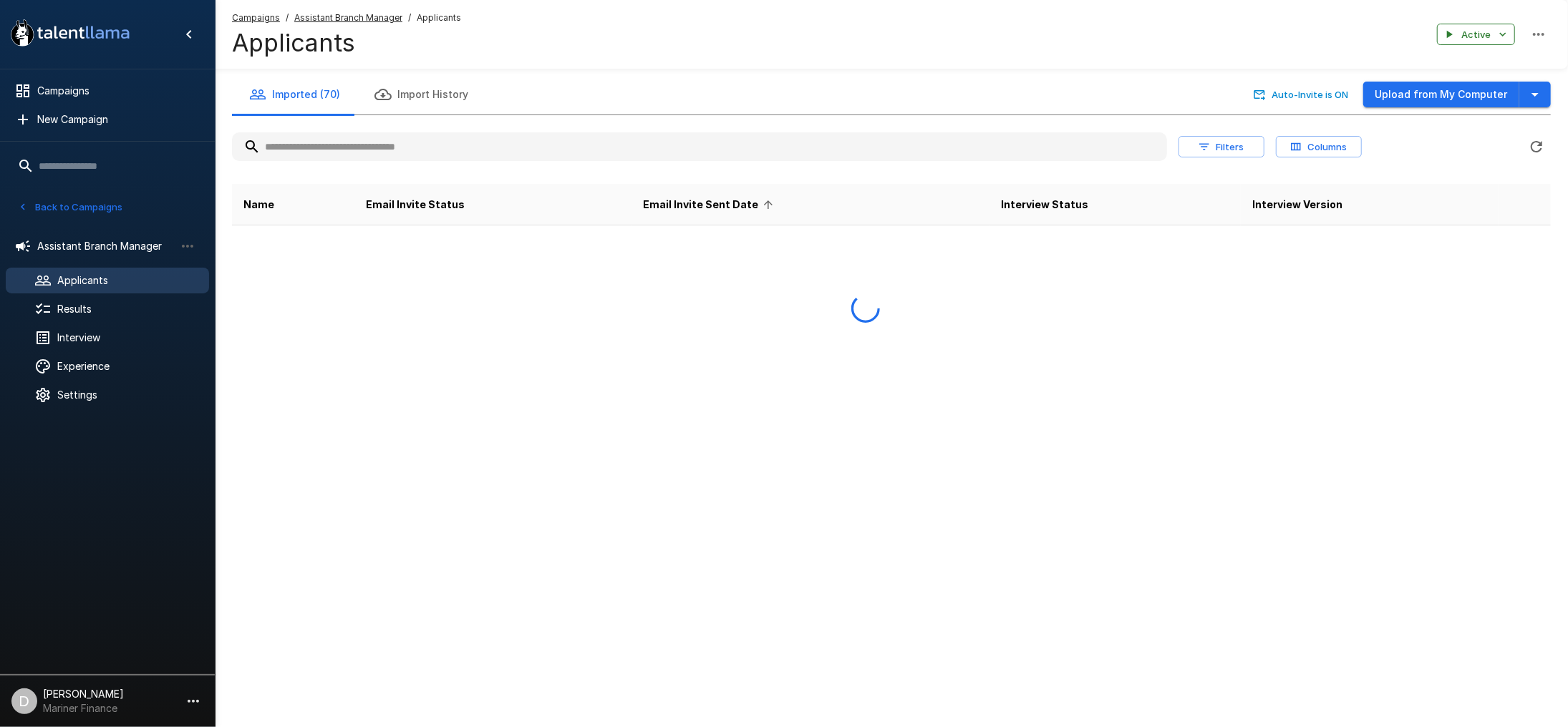
click at [726, 200] on span "Email Invite Sent Date" at bounding box center [711, 205] width 134 height 17
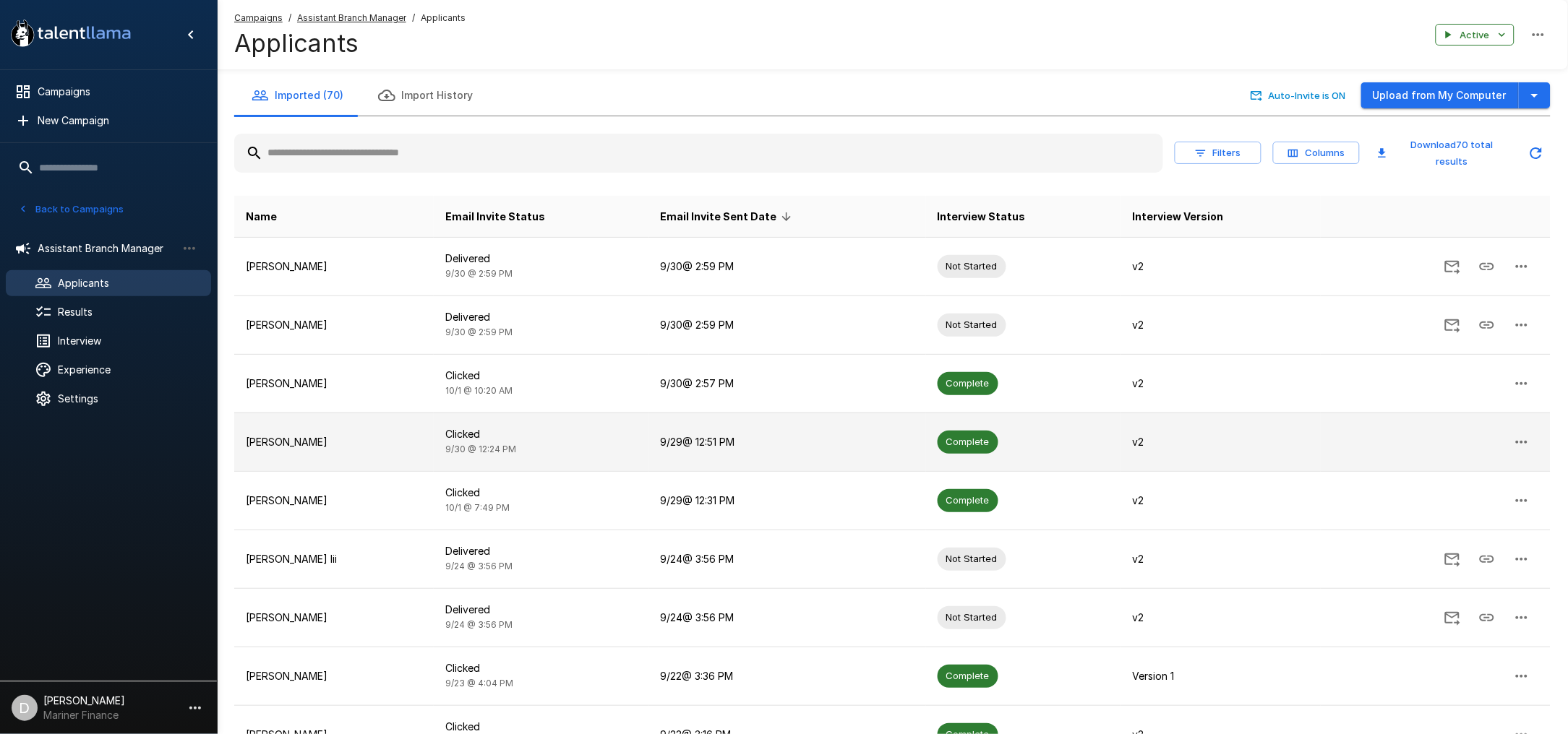
click at [364, 436] on p "[PERSON_NAME]" at bounding box center [334, 442] width 176 height 15
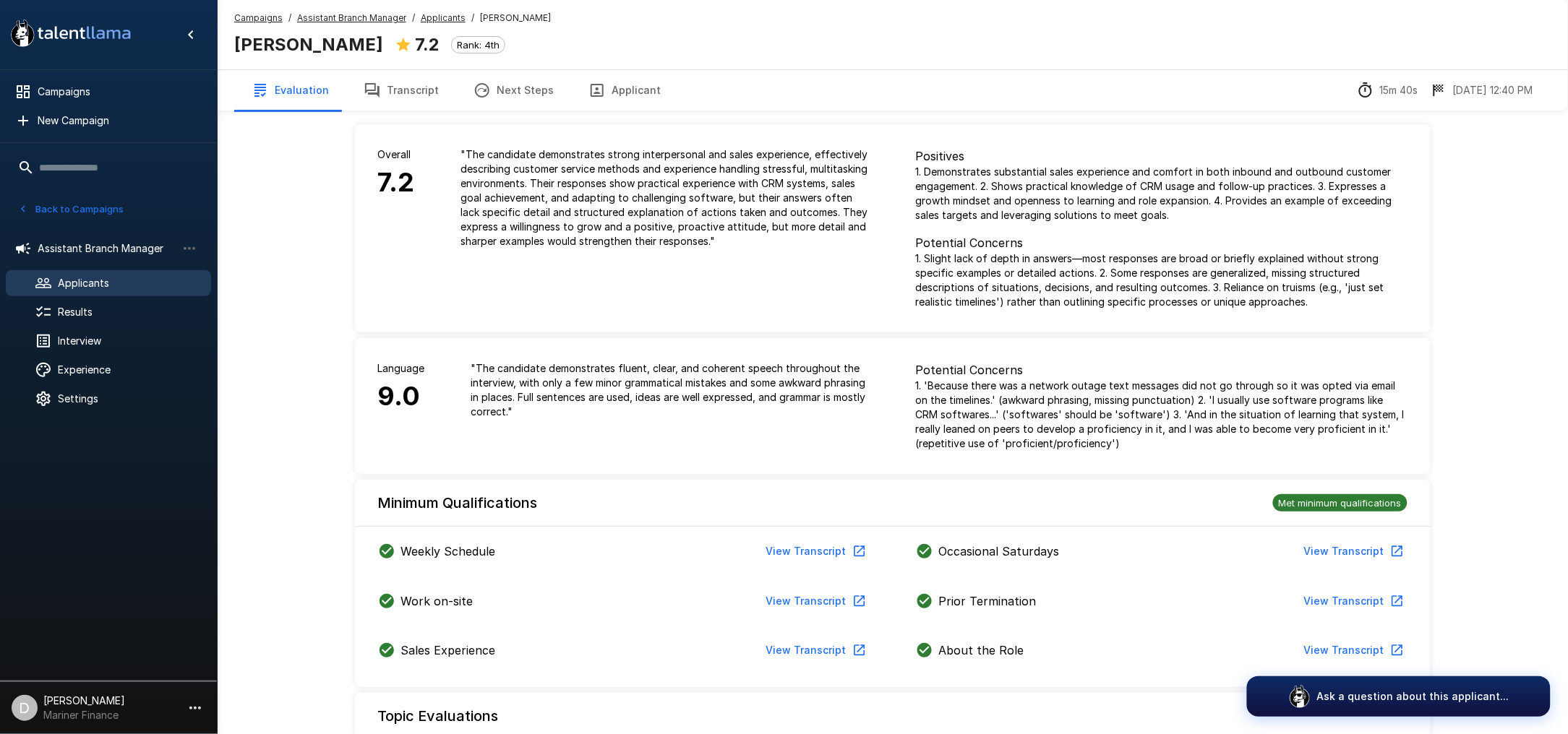
click at [446, 15] on u "Applicants" at bounding box center [442, 18] width 45 height 11
